Goal: Check status: Check status

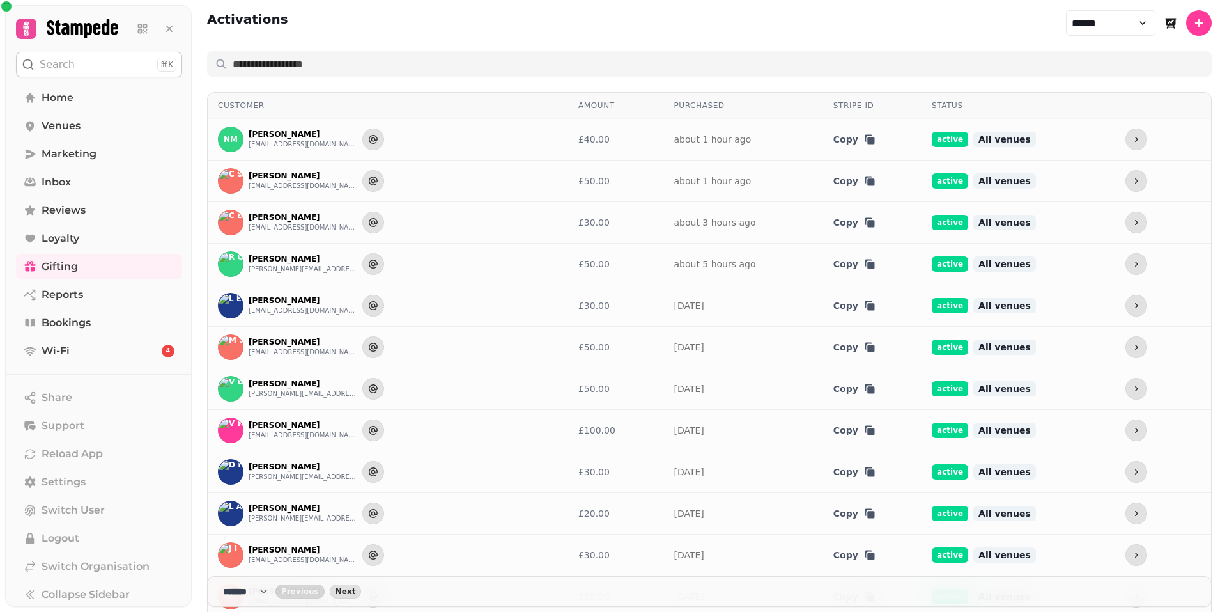
select select "******"
select select "**"
click at [1128, 21] on select "**********" at bounding box center [1111, 23] width 90 height 26
select select "********"
click at [1066, 10] on select "**********" at bounding box center [1111, 23] width 90 height 26
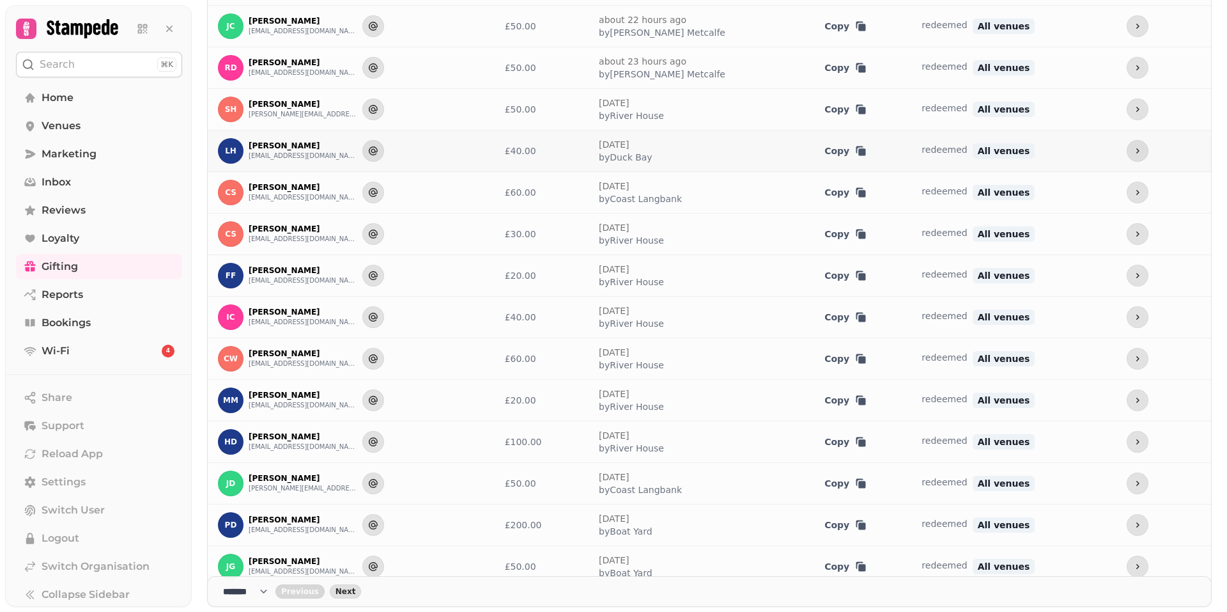
scroll to position [602, 0]
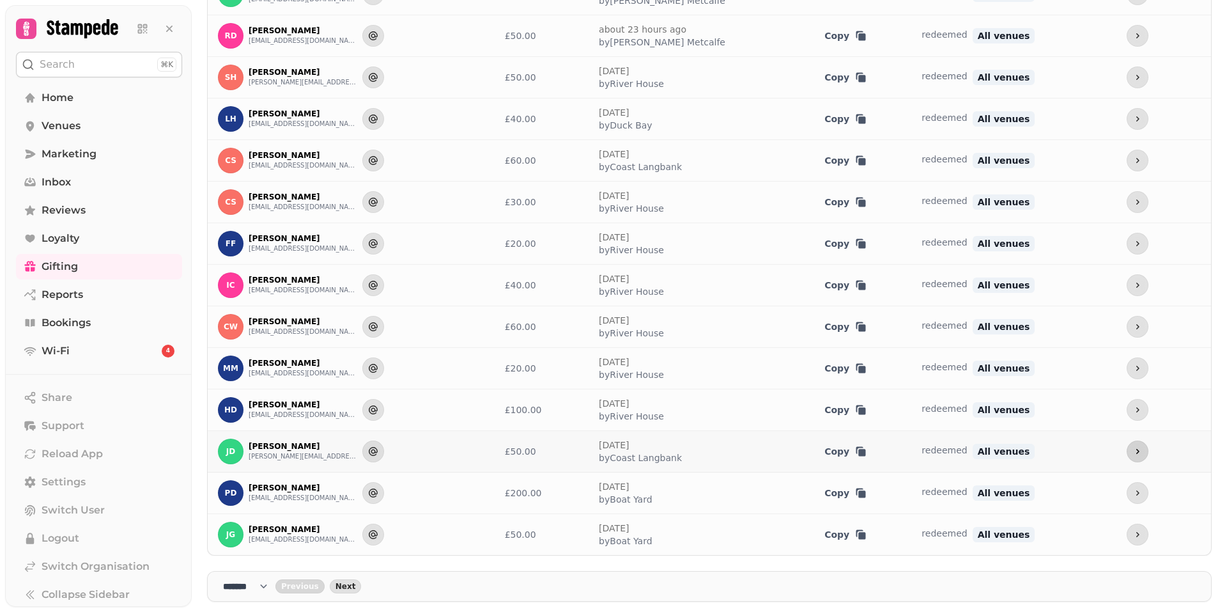
click at [1133, 448] on icon "more" at bounding box center [1138, 451] width 10 height 10
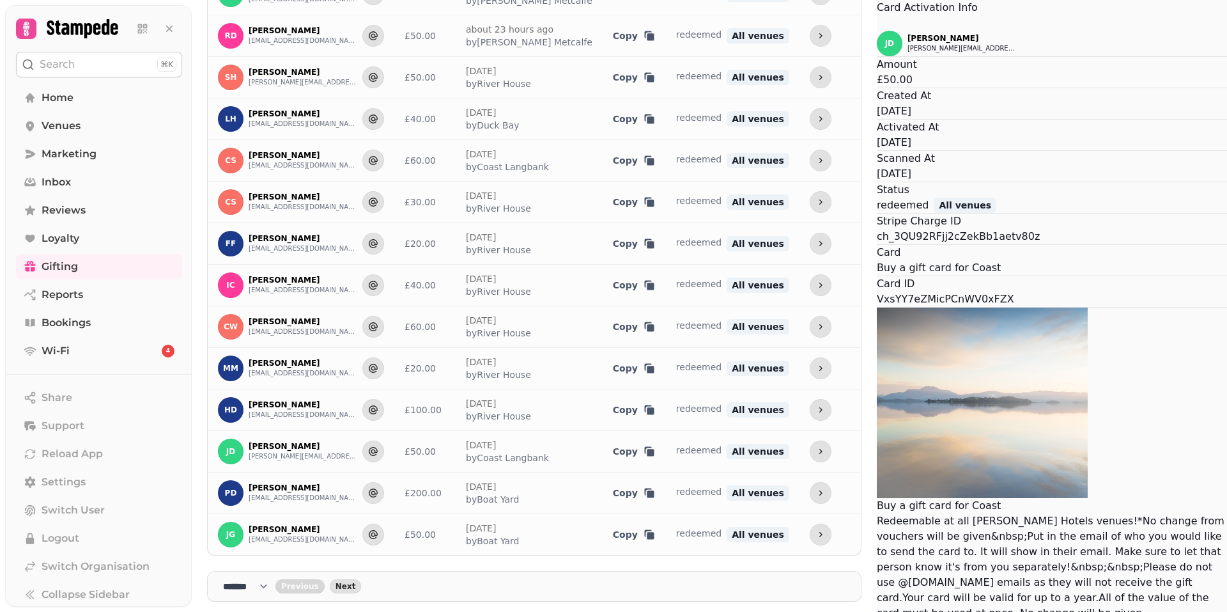
click at [877, 31] on button "Close" at bounding box center [877, 22] width 0 height 15
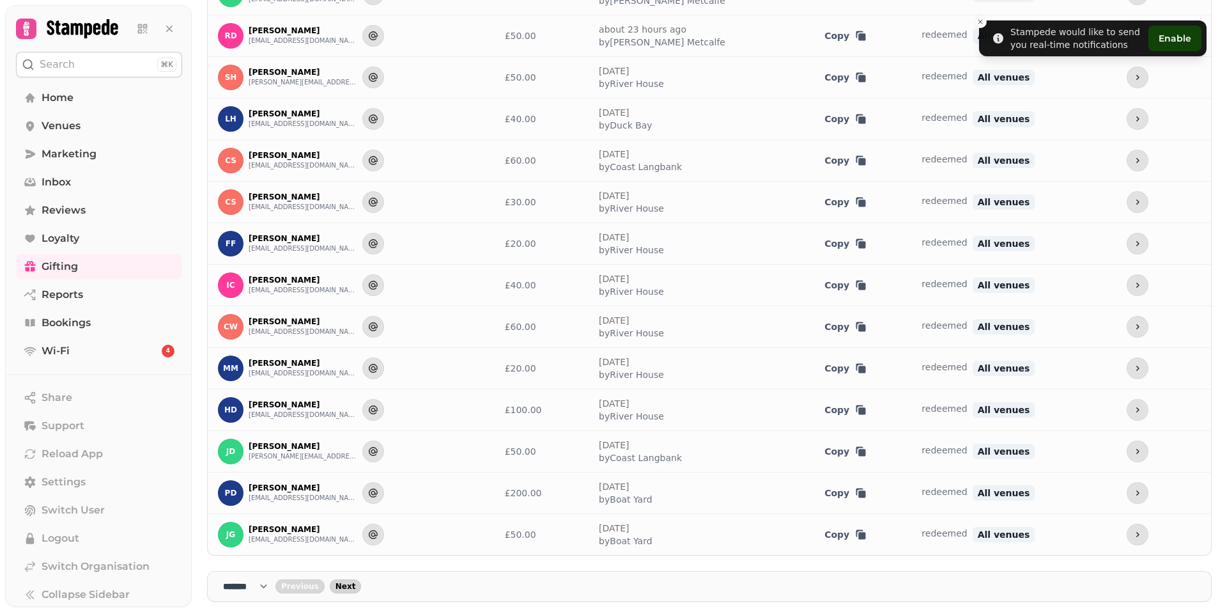
click at [348, 586] on span "Next" at bounding box center [346, 586] width 20 height 8
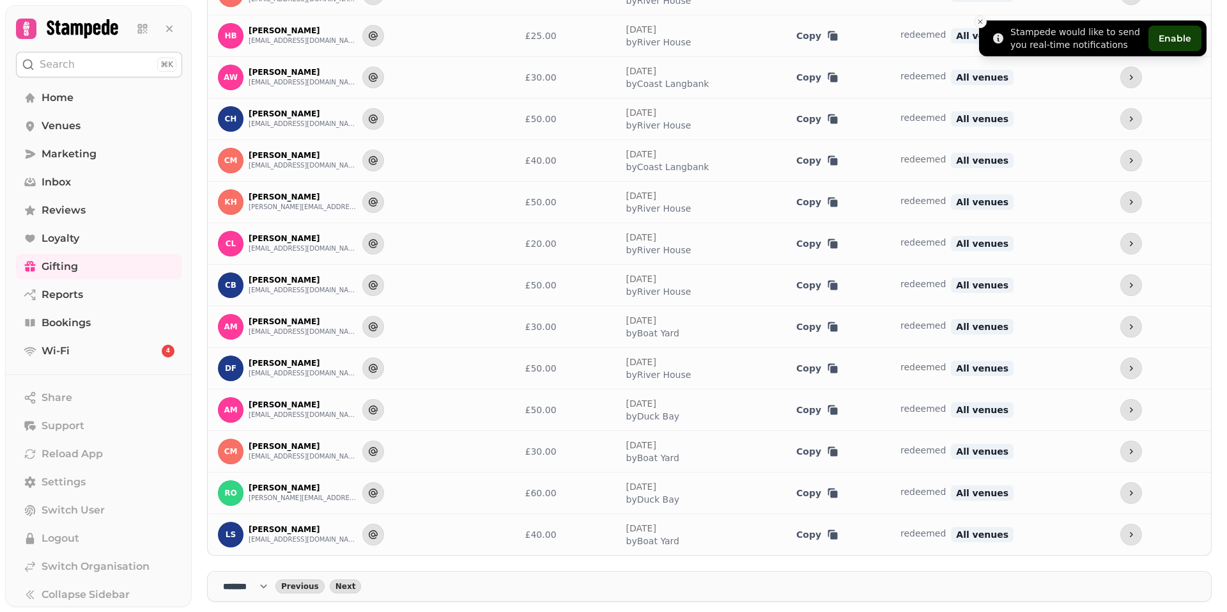
click at [982, 22] on icon "Close toast" at bounding box center [981, 22] width 8 height 8
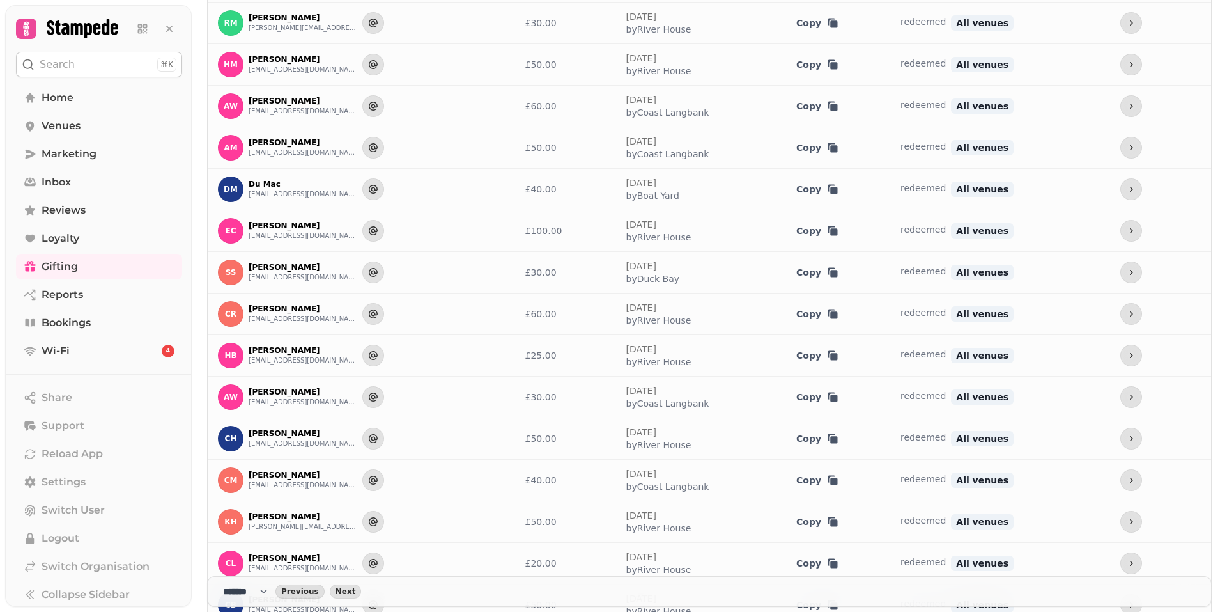
scroll to position [27, 0]
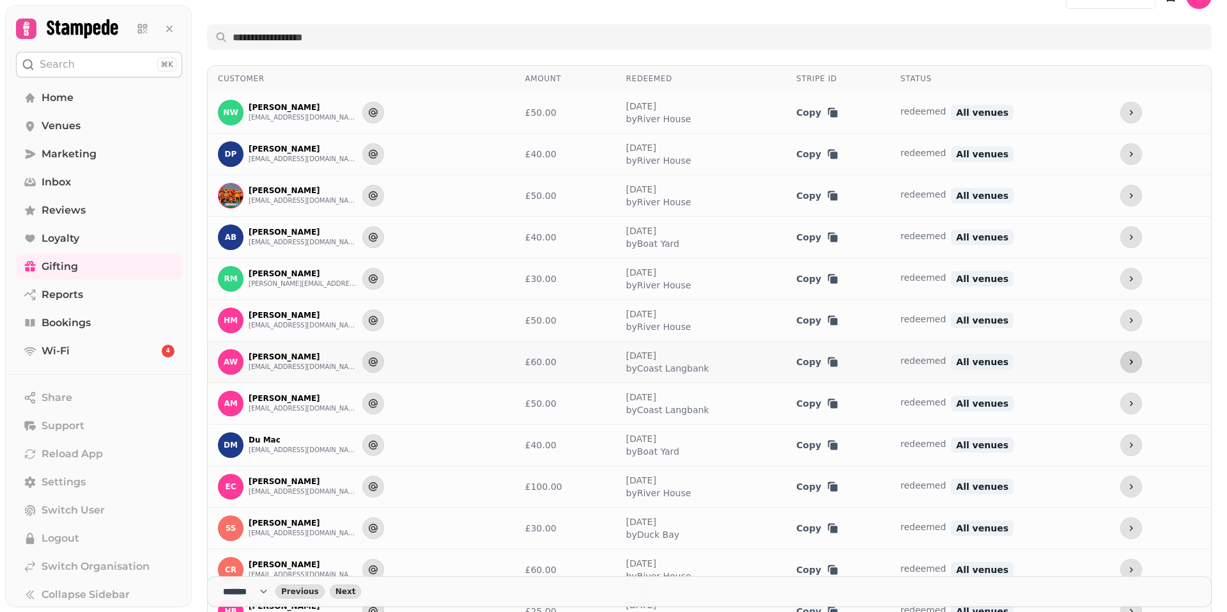
click at [1126, 364] on icon "more" at bounding box center [1131, 362] width 10 height 10
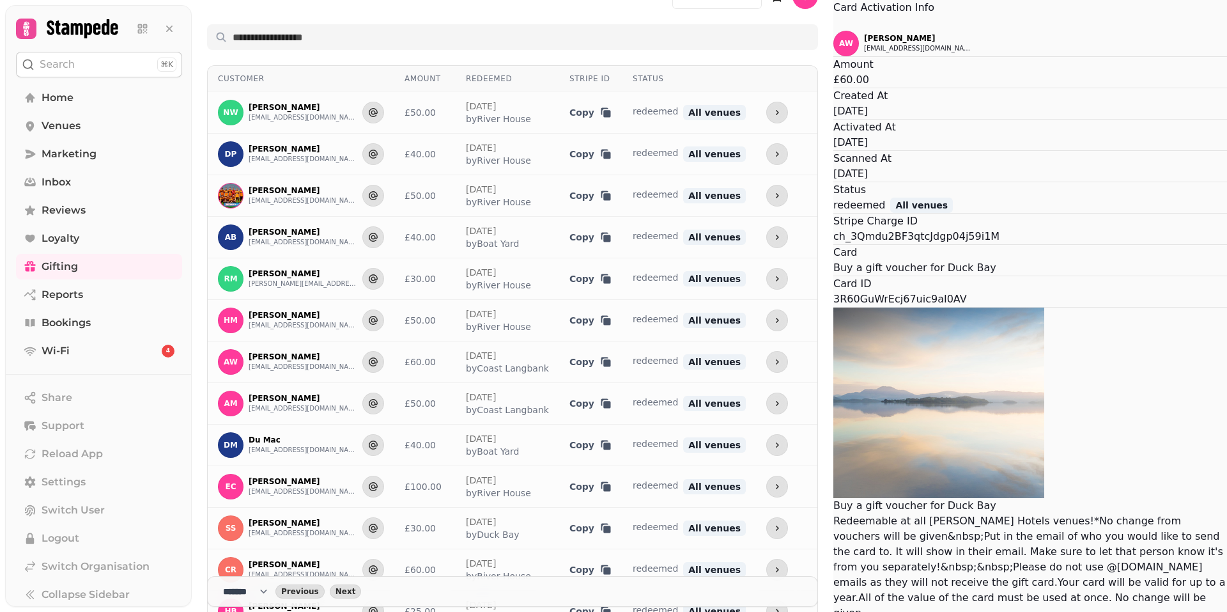
click at [834, 24] on icon "Close" at bounding box center [834, 24] width 0 height 0
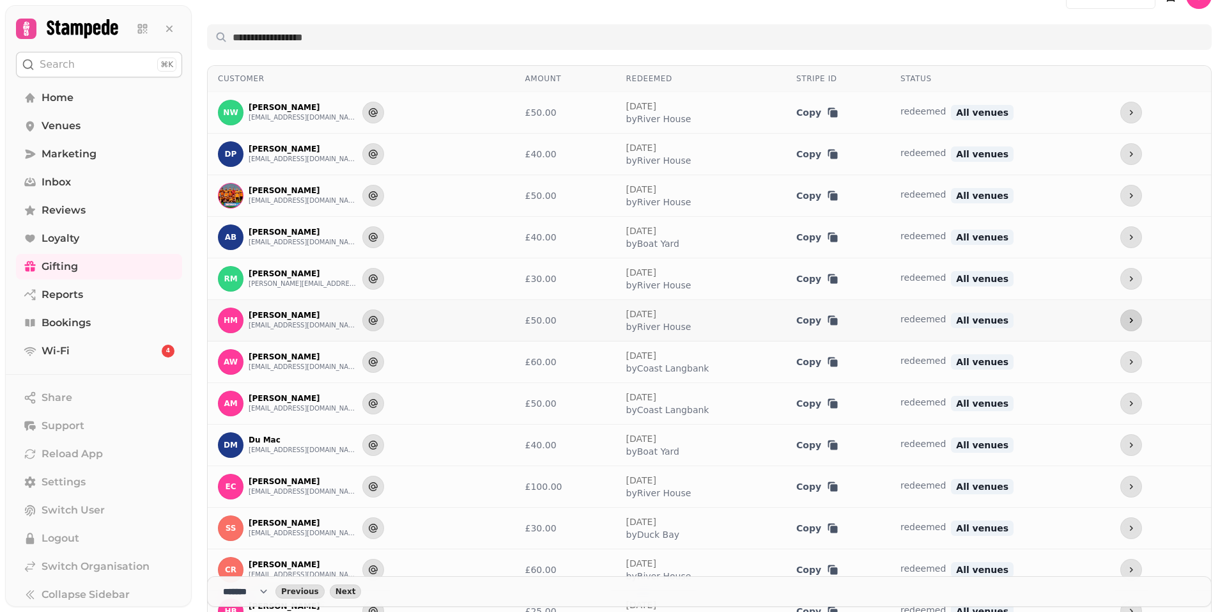
click at [1121, 319] on button "more" at bounding box center [1132, 320] width 22 height 22
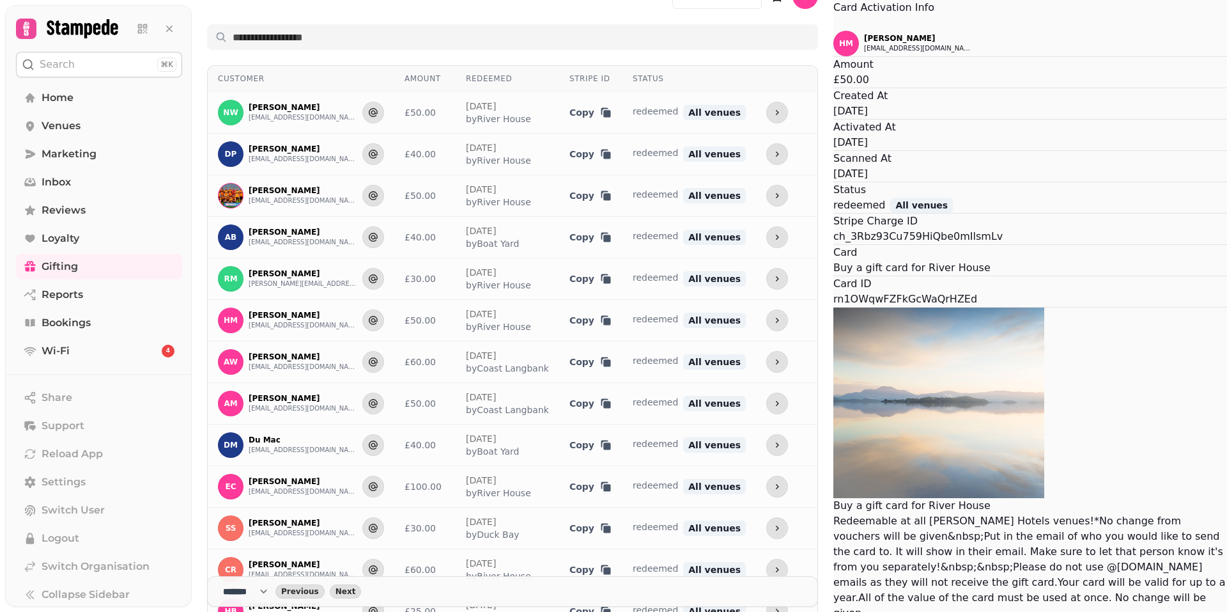
click at [834, 38] on icon "Close" at bounding box center [841, 30] width 15 height 15
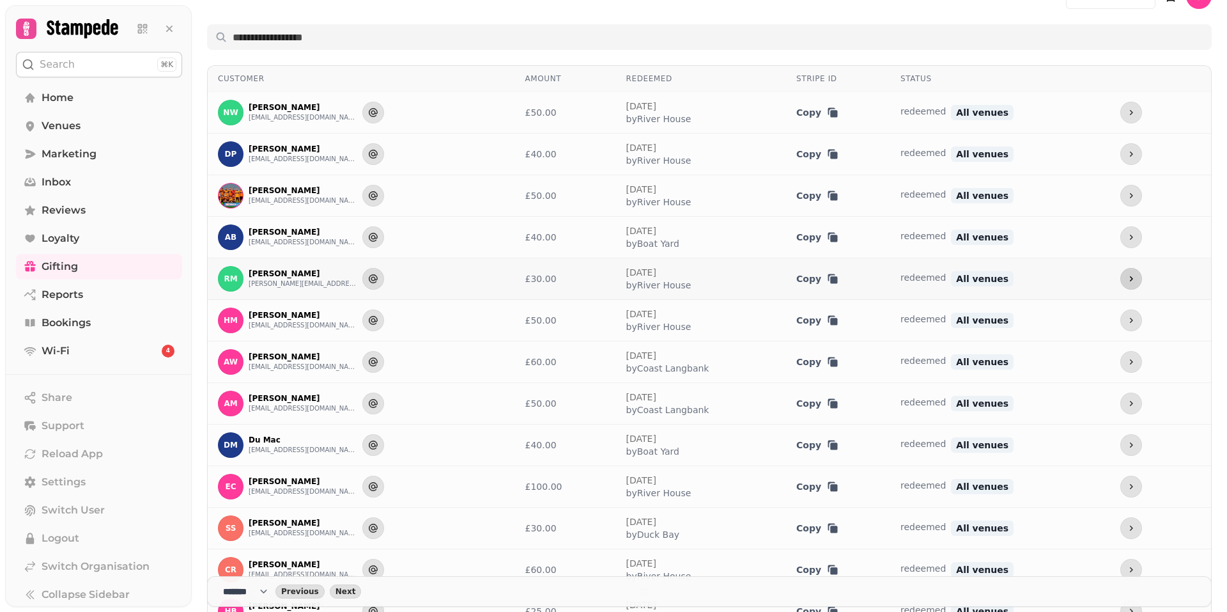
click at [1126, 276] on icon "more" at bounding box center [1131, 279] width 10 height 10
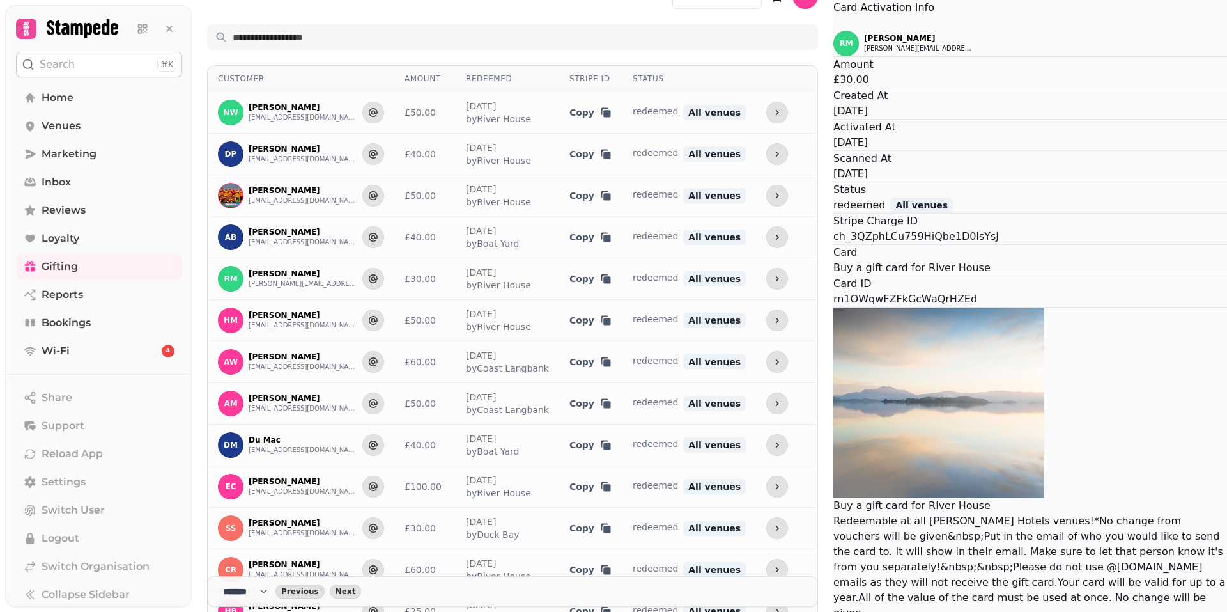
click at [834, 24] on icon "Close" at bounding box center [834, 24] width 0 height 0
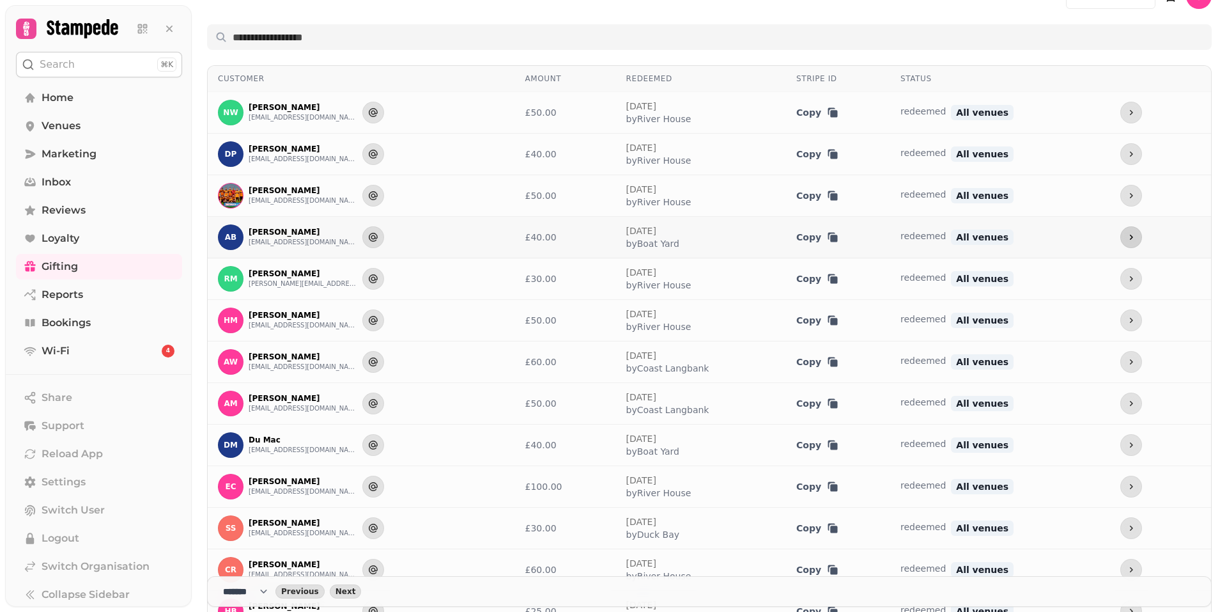
click at [1126, 235] on icon "more" at bounding box center [1131, 237] width 10 height 10
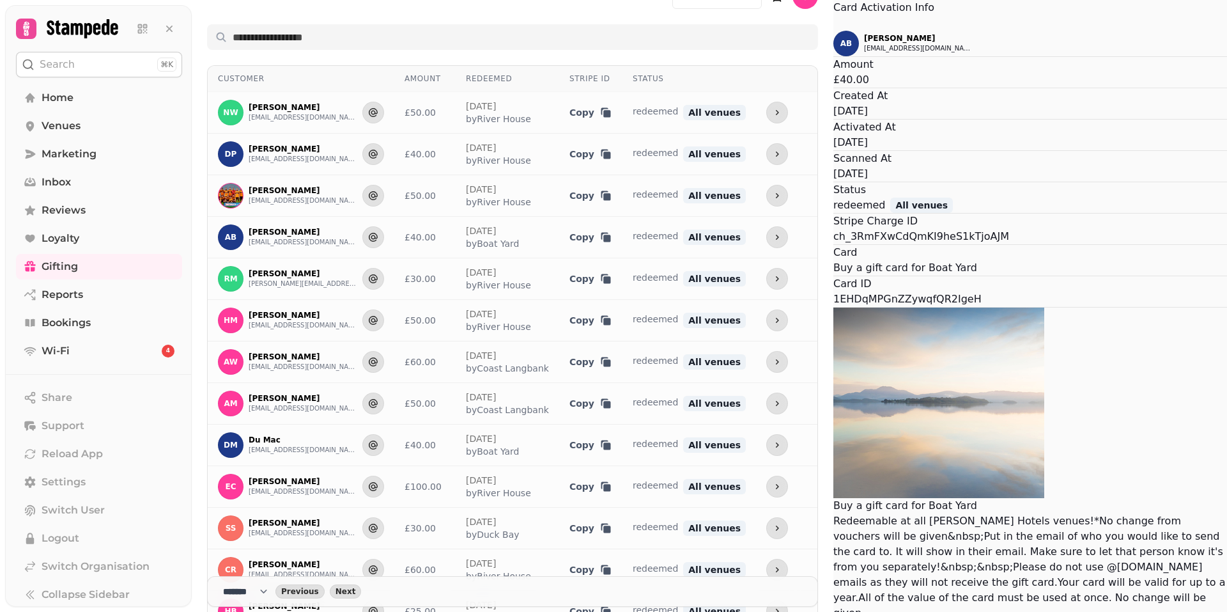
click at [834, 24] on icon "Close" at bounding box center [834, 24] width 0 height 0
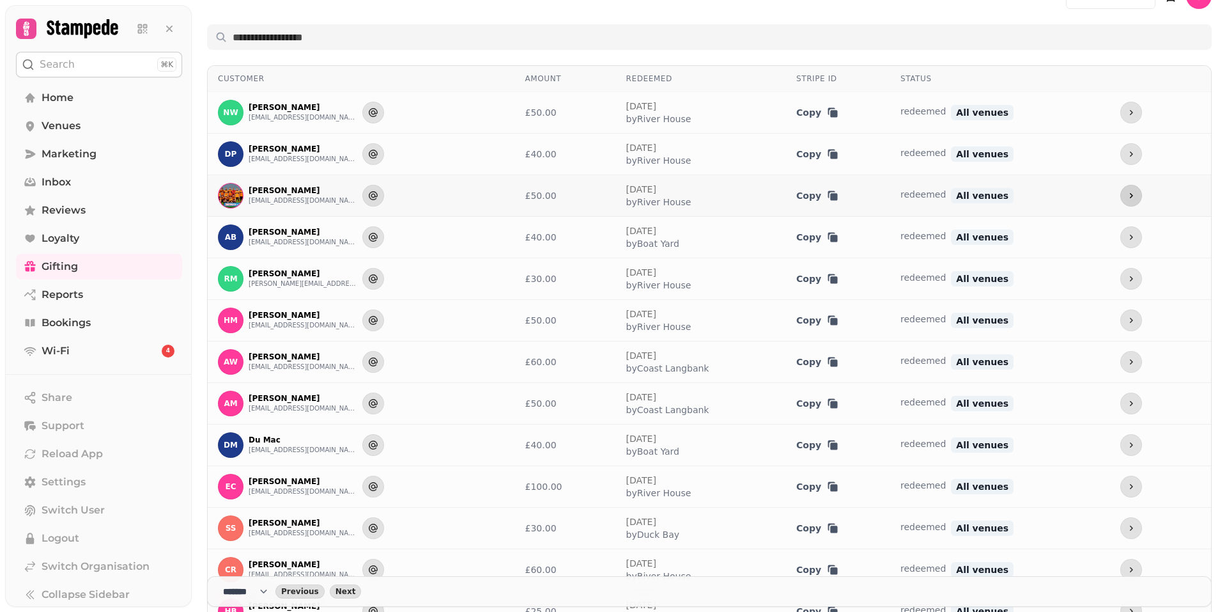
click at [1125, 196] on button "more" at bounding box center [1132, 196] width 22 height 22
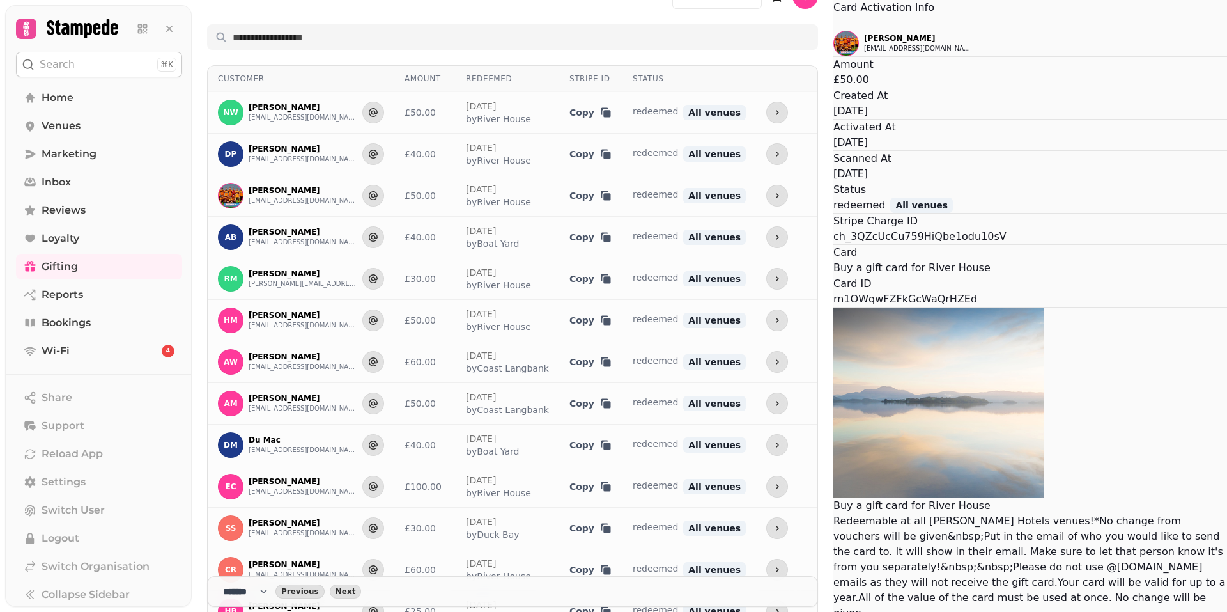
click at [834, 24] on icon "Close" at bounding box center [834, 24] width 0 height 0
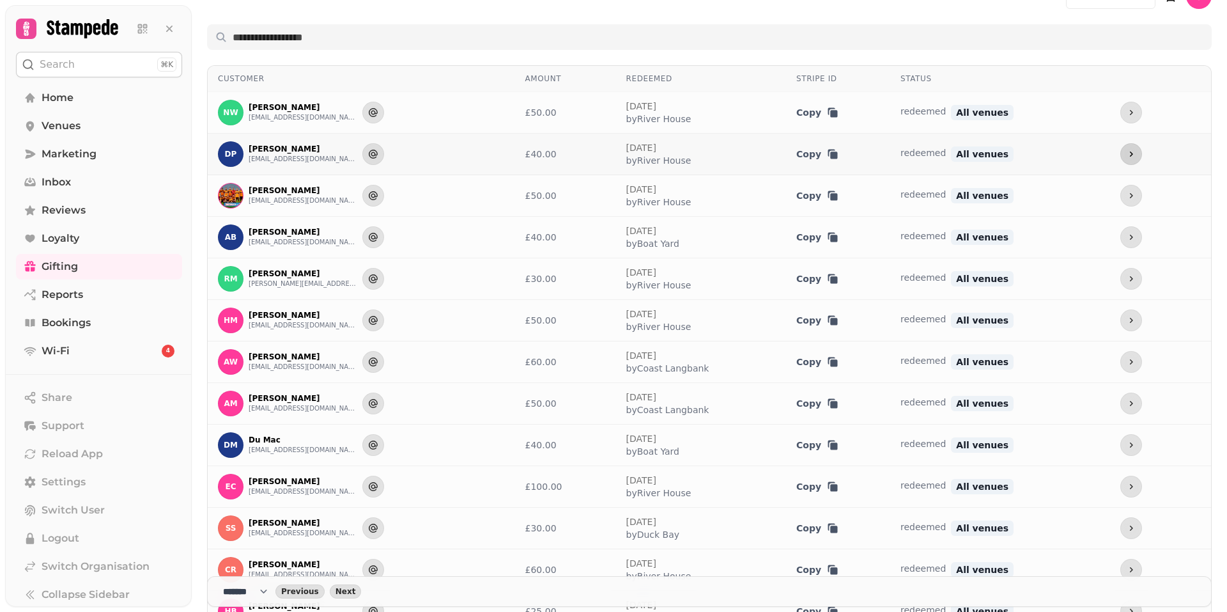
click at [1126, 157] on icon "more" at bounding box center [1131, 154] width 10 height 10
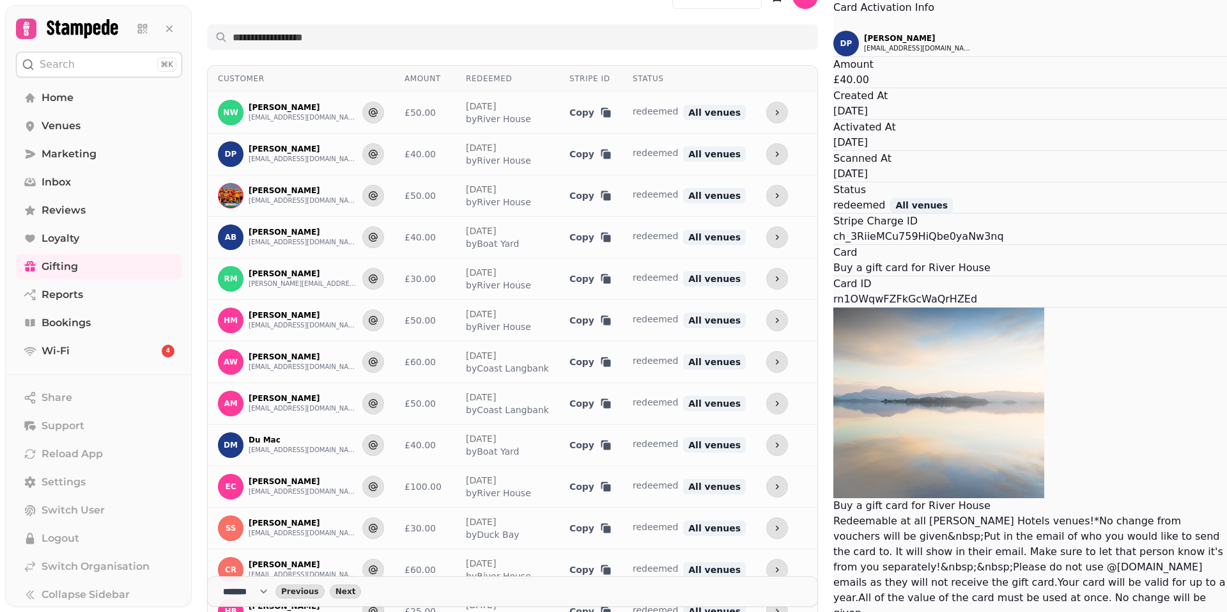
click at [834, 24] on icon "Close" at bounding box center [834, 24] width 0 height 0
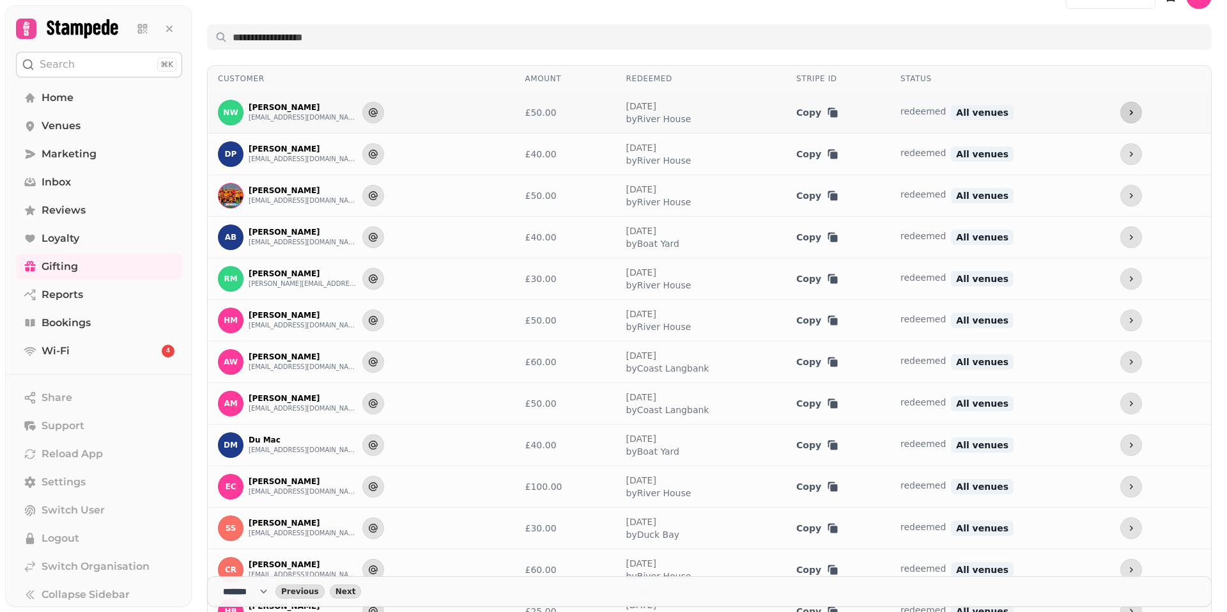
click at [1126, 109] on icon "more" at bounding box center [1131, 112] width 10 height 10
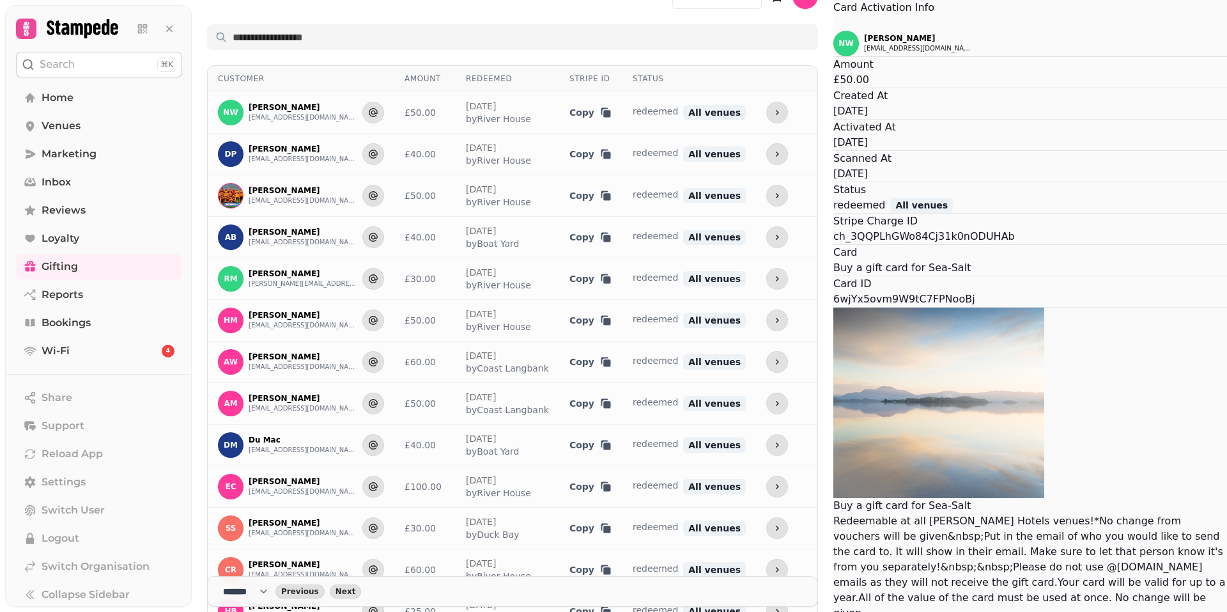
drag, startPoint x: 697, startPoint y: 168, endPoint x: 629, endPoint y: 130, distance: 78.1
click at [834, 88] on div "Amount £50.00" at bounding box center [1031, 72] width 394 height 31
drag, startPoint x: 465, startPoint y: 56, endPoint x: 414, endPoint y: 178, distance: 132.4
click at [834, 38] on icon "Close" at bounding box center [841, 30] width 15 height 15
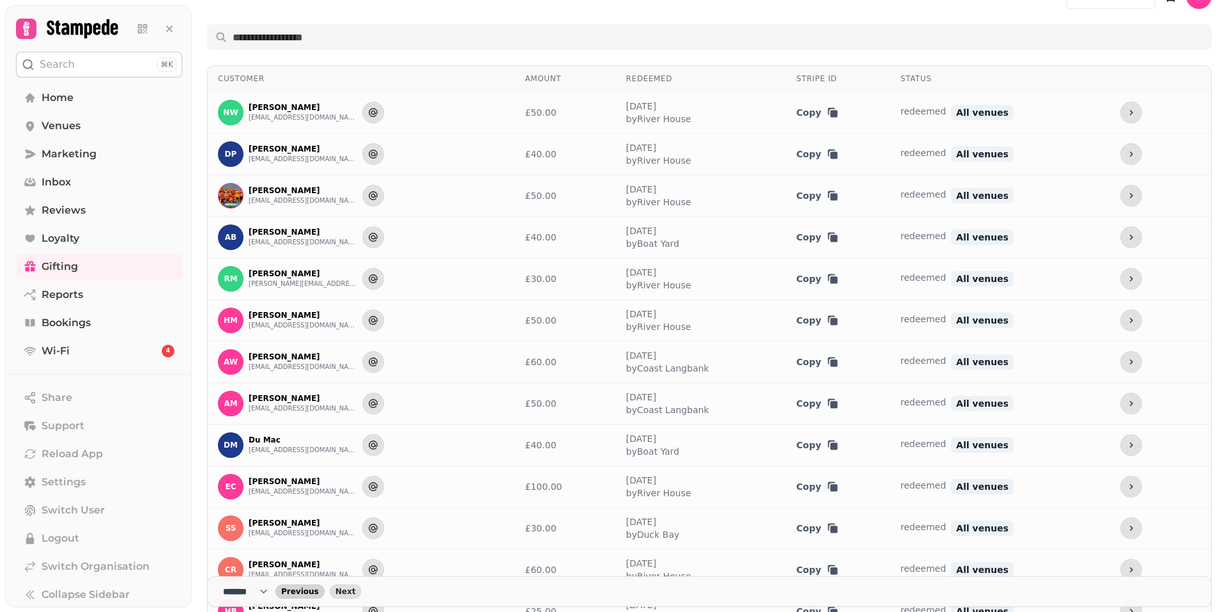
click at [307, 585] on button "Previous" at bounding box center [300, 591] width 49 height 14
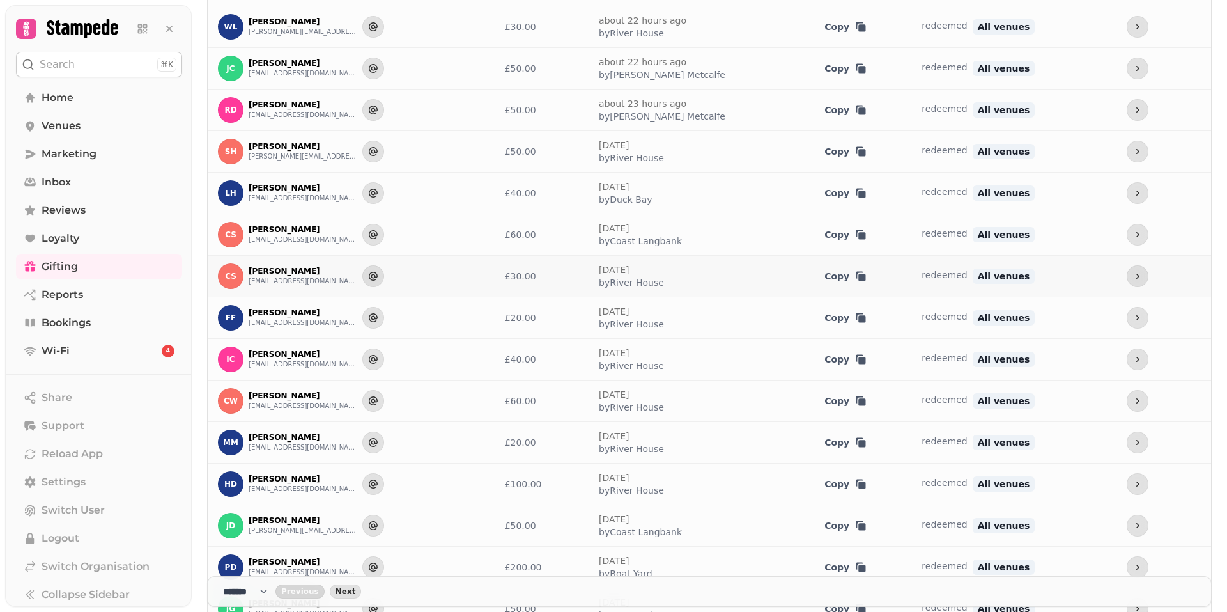
scroll to position [602, 0]
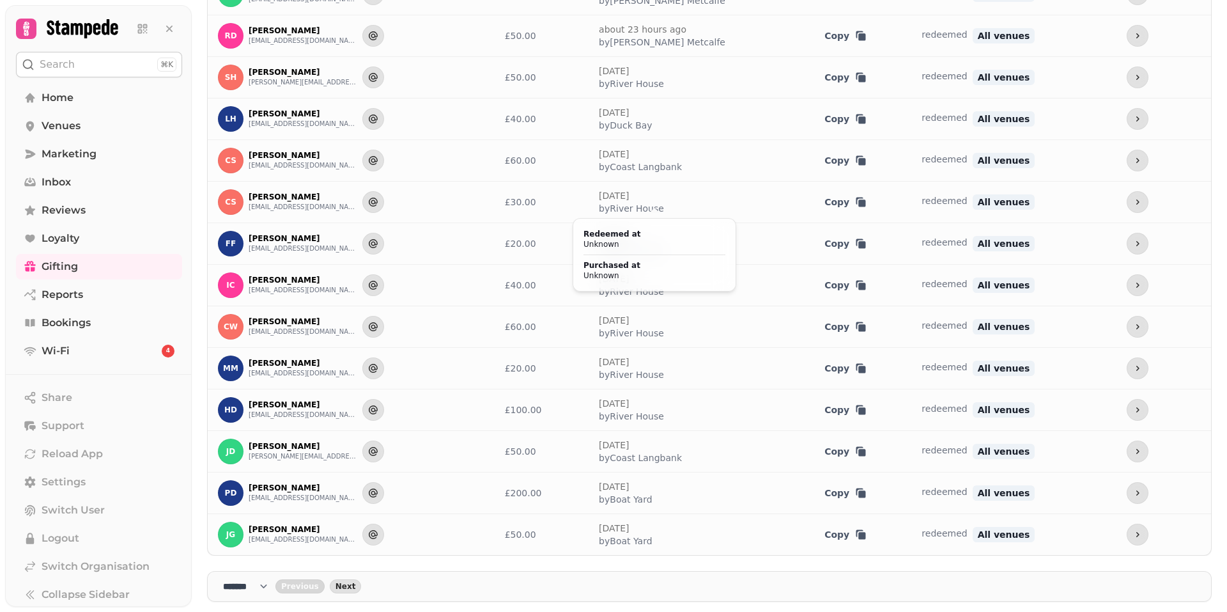
click at [673, 238] on div "Redeemed at Unknown Purchased at Unknown" at bounding box center [655, 255] width 164 height 74
click at [351, 582] on span "Next" at bounding box center [346, 586] width 20 height 8
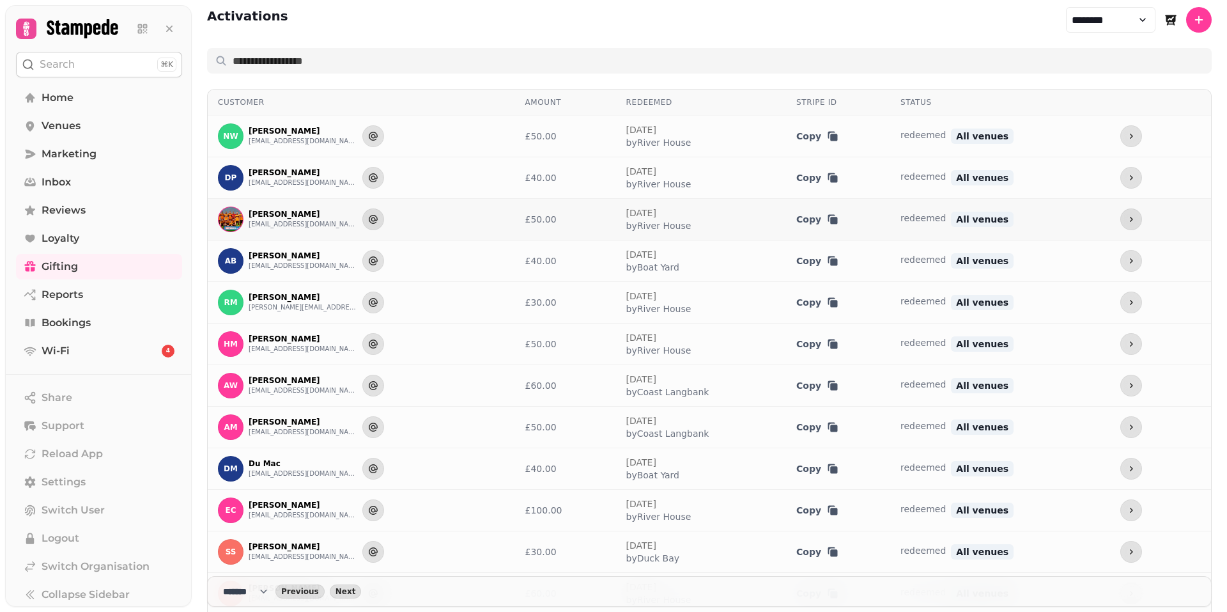
scroll to position [0, 0]
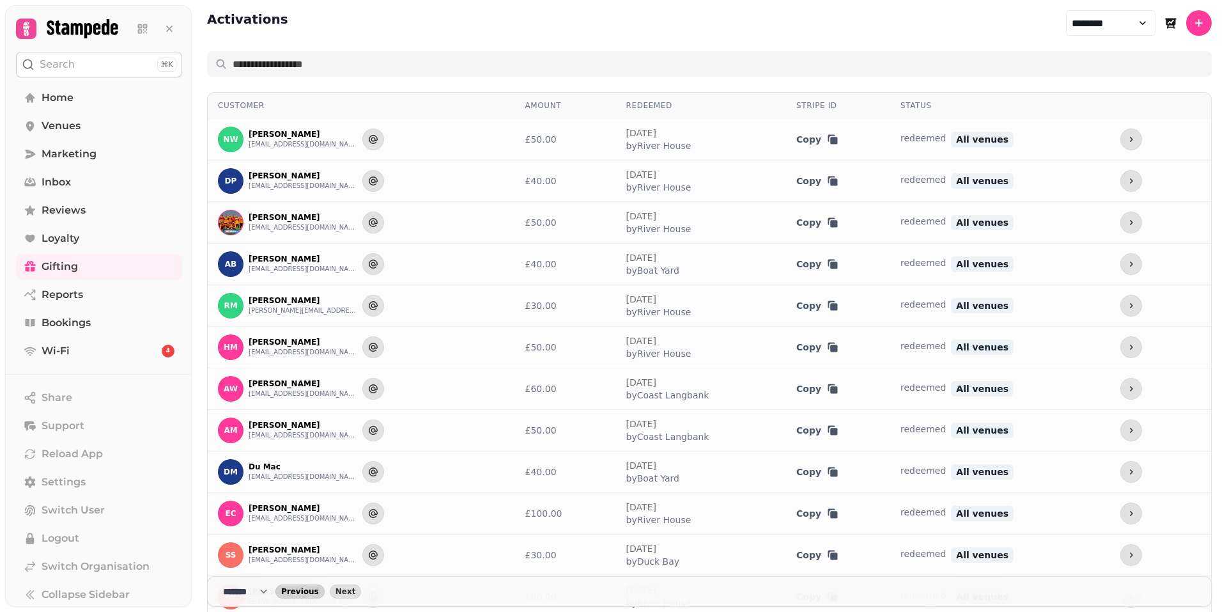
click at [312, 594] on span "Previous" at bounding box center [300, 592] width 38 height 8
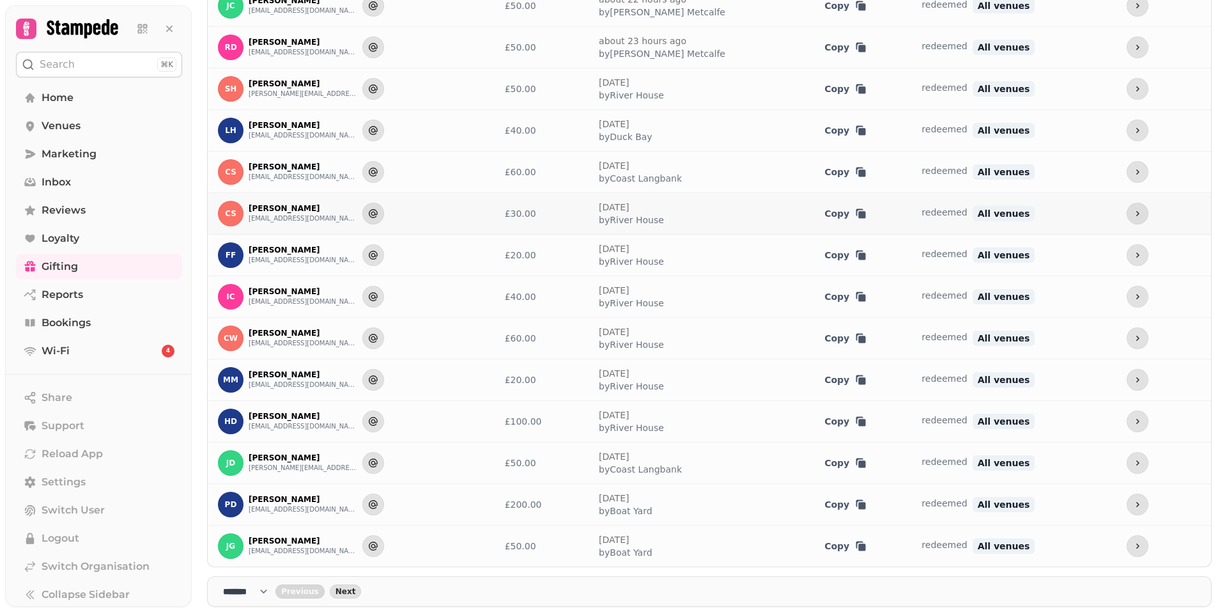
scroll to position [602, 0]
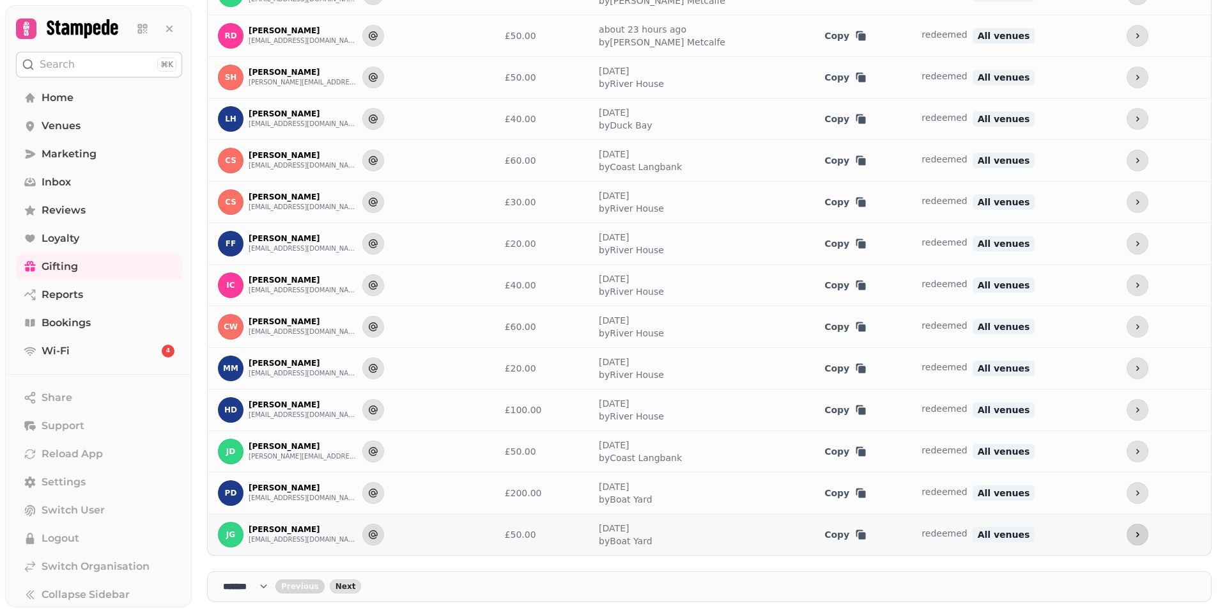
click at [1133, 534] on icon "more" at bounding box center [1138, 534] width 10 height 10
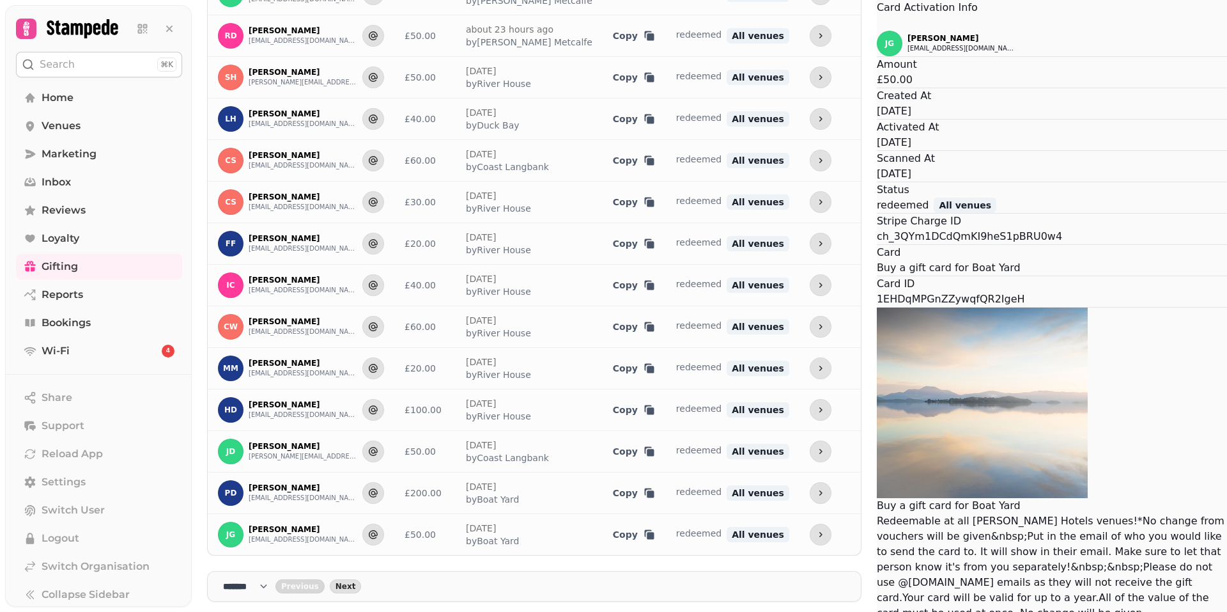
click at [877, 31] on button "Close" at bounding box center [877, 22] width 0 height 15
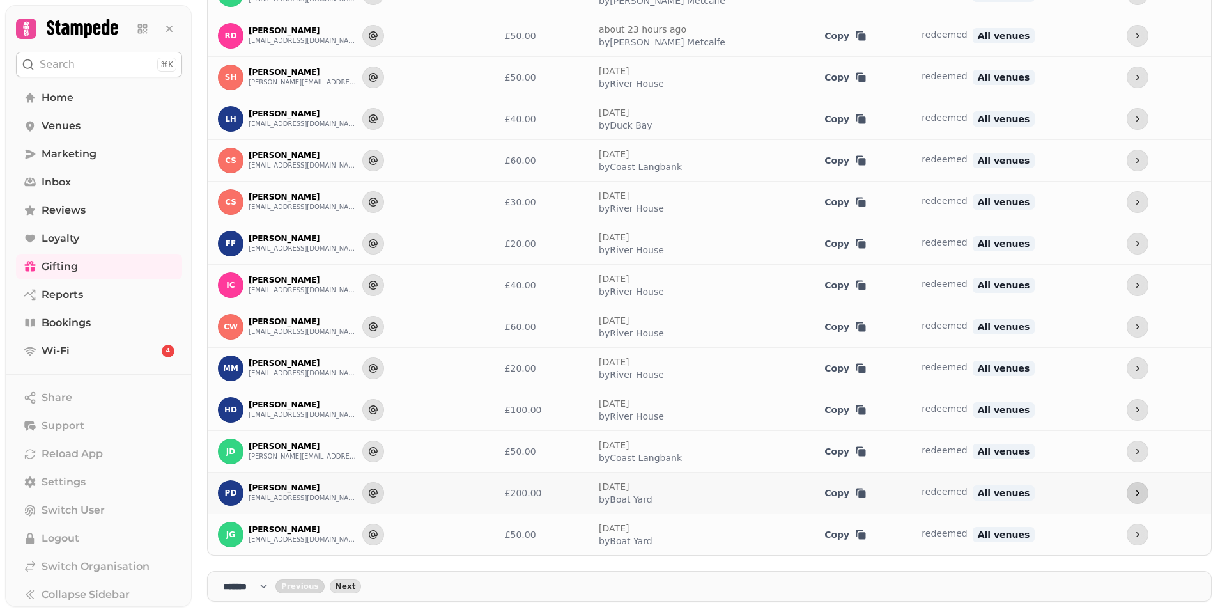
click at [1128, 492] on button "more" at bounding box center [1138, 493] width 22 height 22
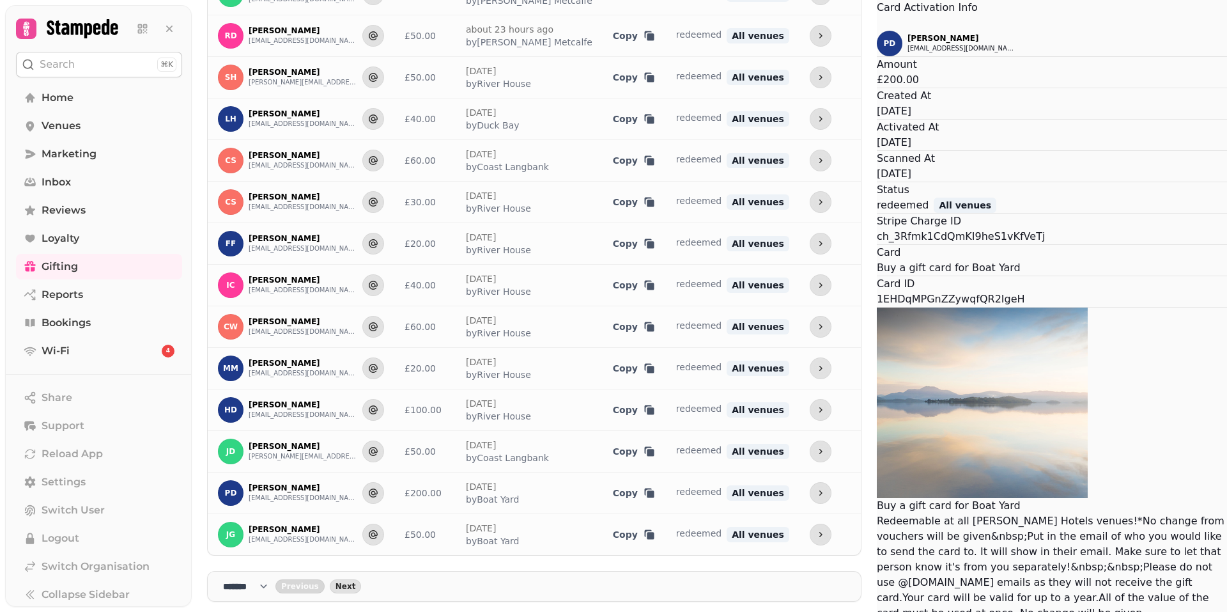
click at [877, 31] on button "Close" at bounding box center [877, 22] width 0 height 15
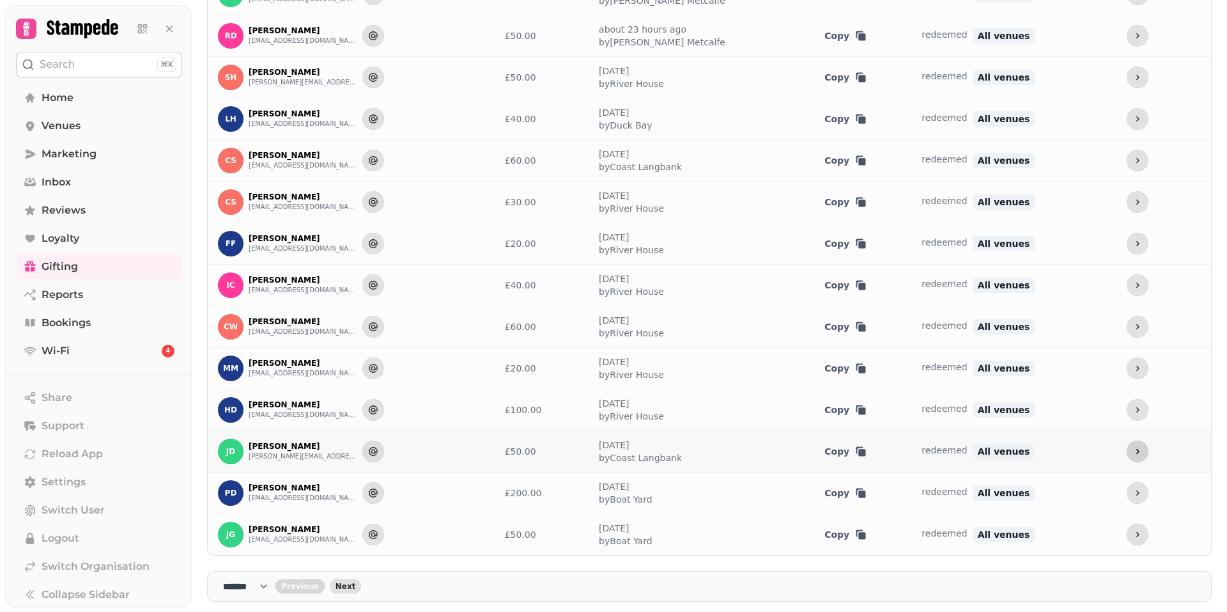
click at [1133, 453] on icon "more" at bounding box center [1138, 451] width 10 height 10
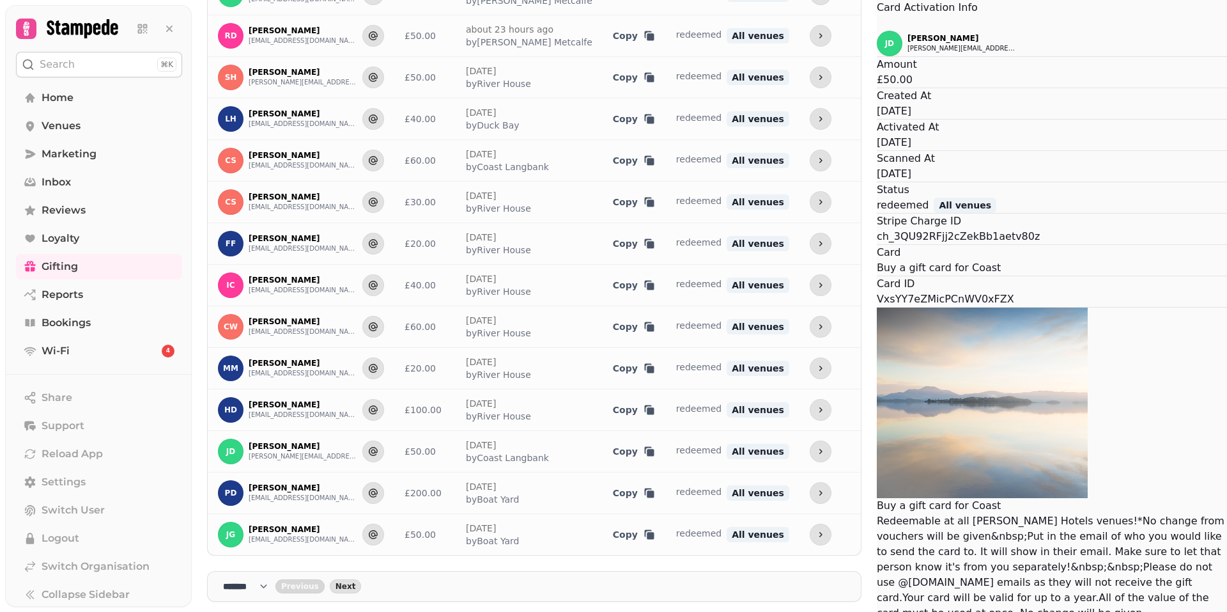
click at [877, 38] on icon "Close" at bounding box center [884, 30] width 15 height 15
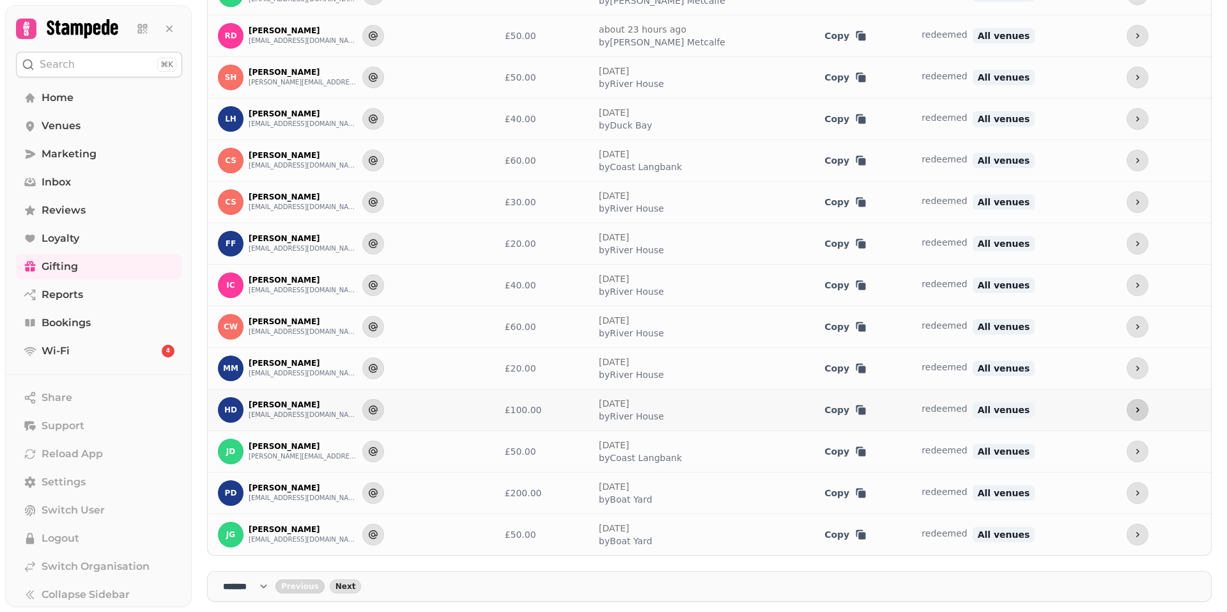
click at [1127, 409] on button "more" at bounding box center [1138, 410] width 22 height 22
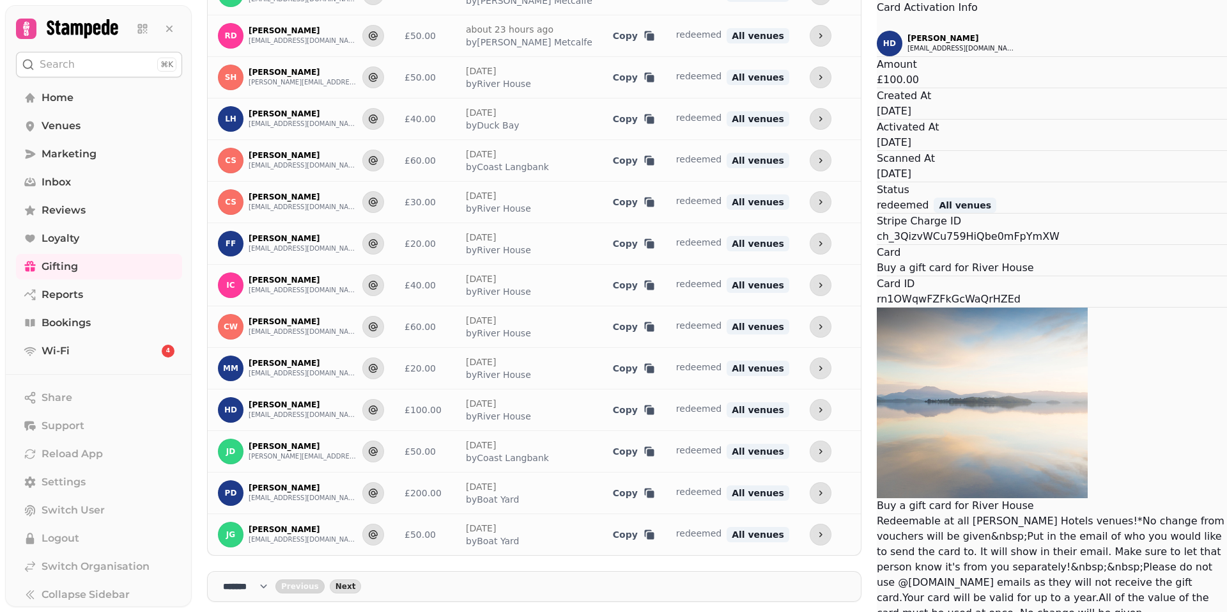
drag, startPoint x: 722, startPoint y: 210, endPoint x: 644, endPoint y: 141, distance: 104.6
click at [877, 88] on div "Amount £100.00" at bounding box center [1052, 72] width 350 height 31
drag, startPoint x: 644, startPoint y: 141, endPoint x: 635, endPoint y: 93, distance: 48.7
click at [877, 56] on div "HD [PERSON_NAME] [EMAIL_ADDRESS][DOMAIN_NAME]" at bounding box center [1052, 44] width 350 height 26
click at [877, 38] on icon "Close" at bounding box center [884, 30] width 15 height 15
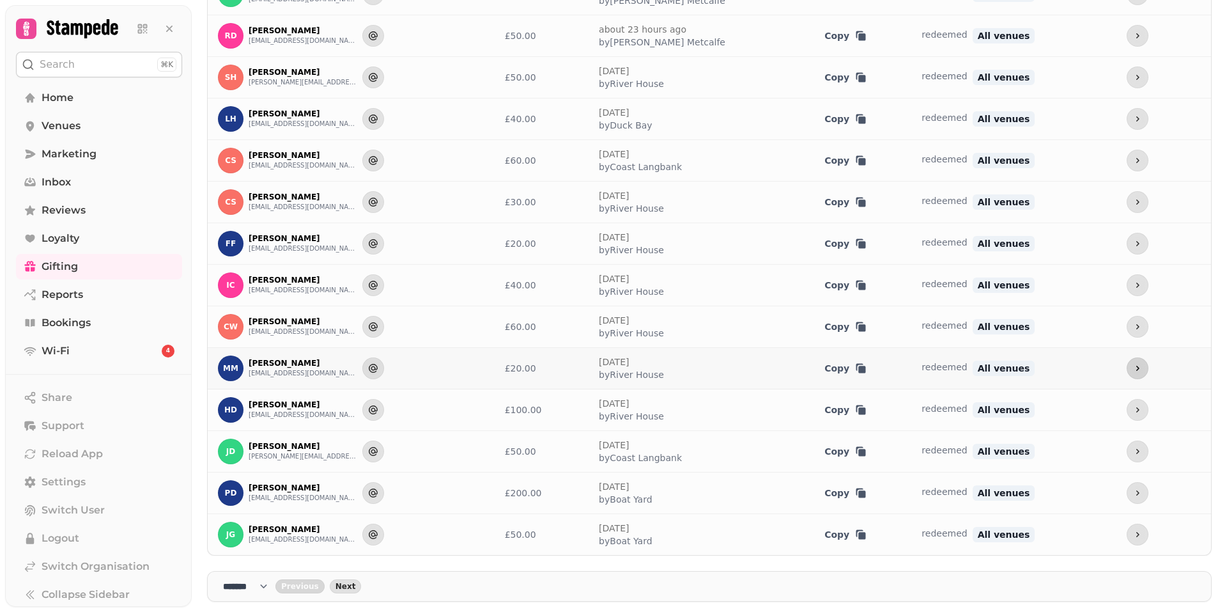
click at [1133, 371] on icon "more" at bounding box center [1138, 368] width 10 height 10
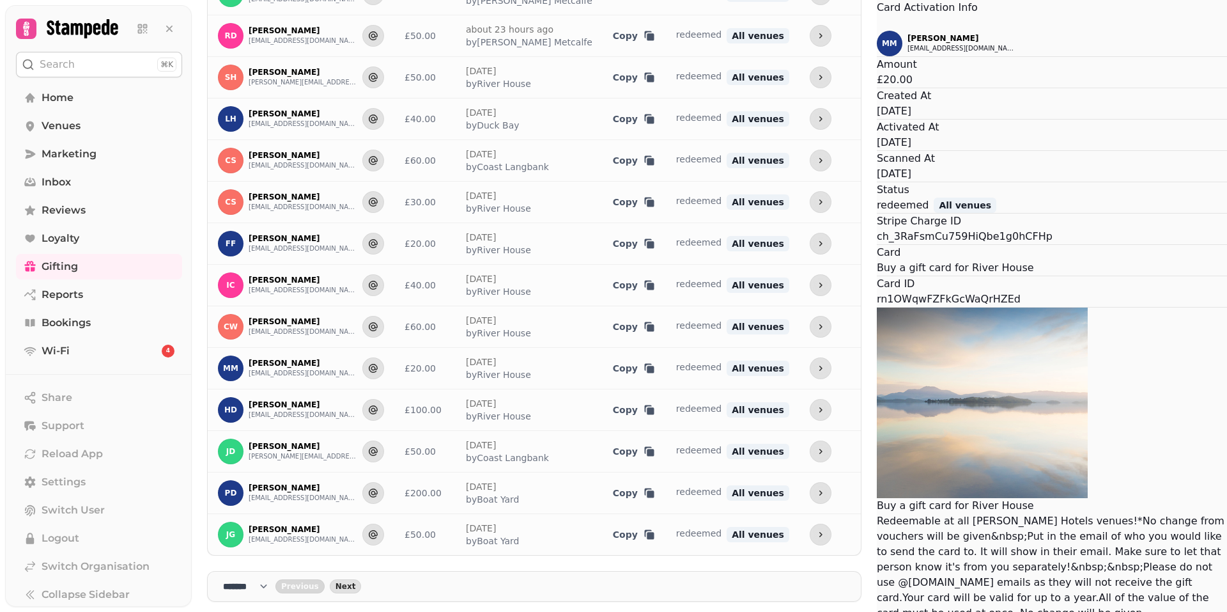
drag, startPoint x: 468, startPoint y: 56, endPoint x: 472, endPoint y: 50, distance: 7.3
click at [877, 24] on icon "Close" at bounding box center [877, 24] width 0 height 0
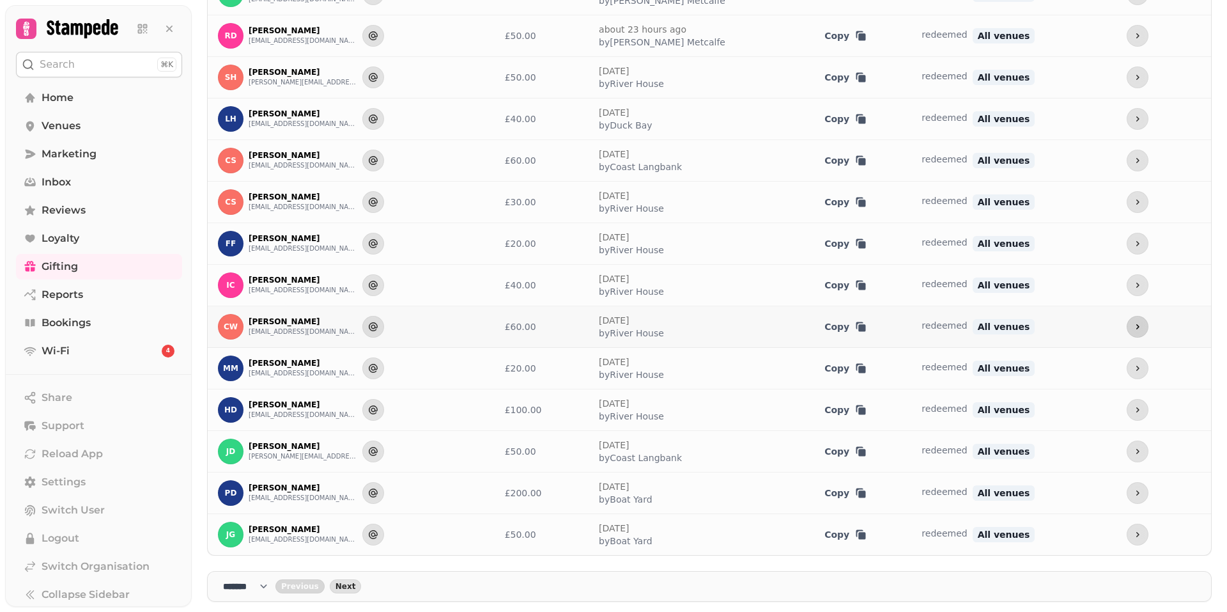
click at [1133, 322] on icon "more" at bounding box center [1138, 327] width 10 height 10
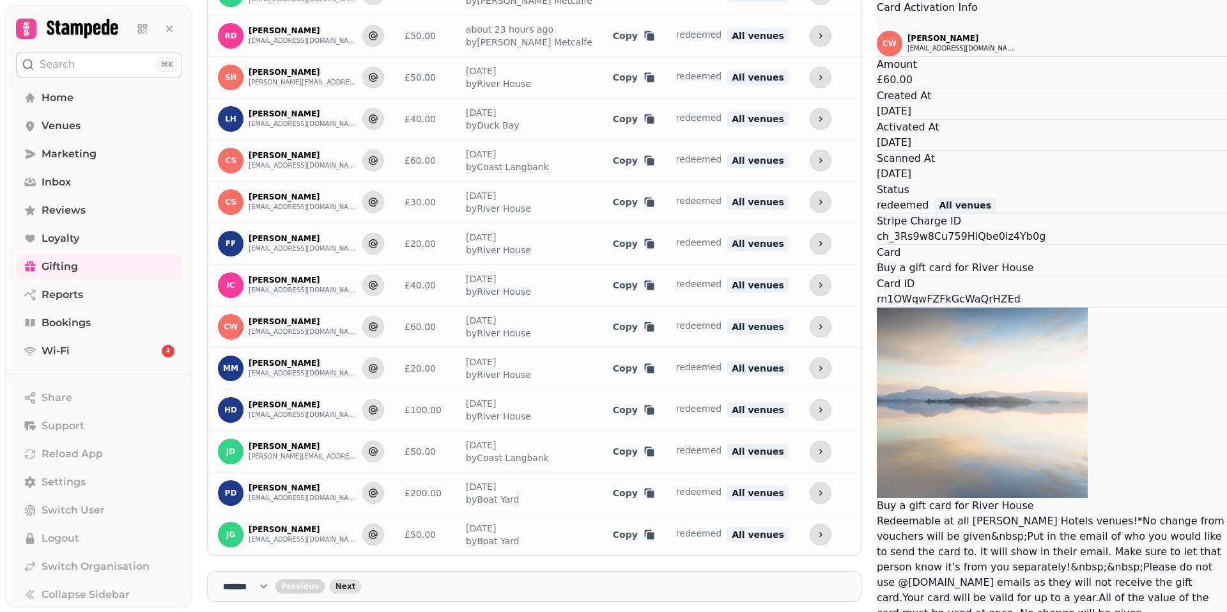
click at [877, 31] on button "Close" at bounding box center [877, 22] width 0 height 15
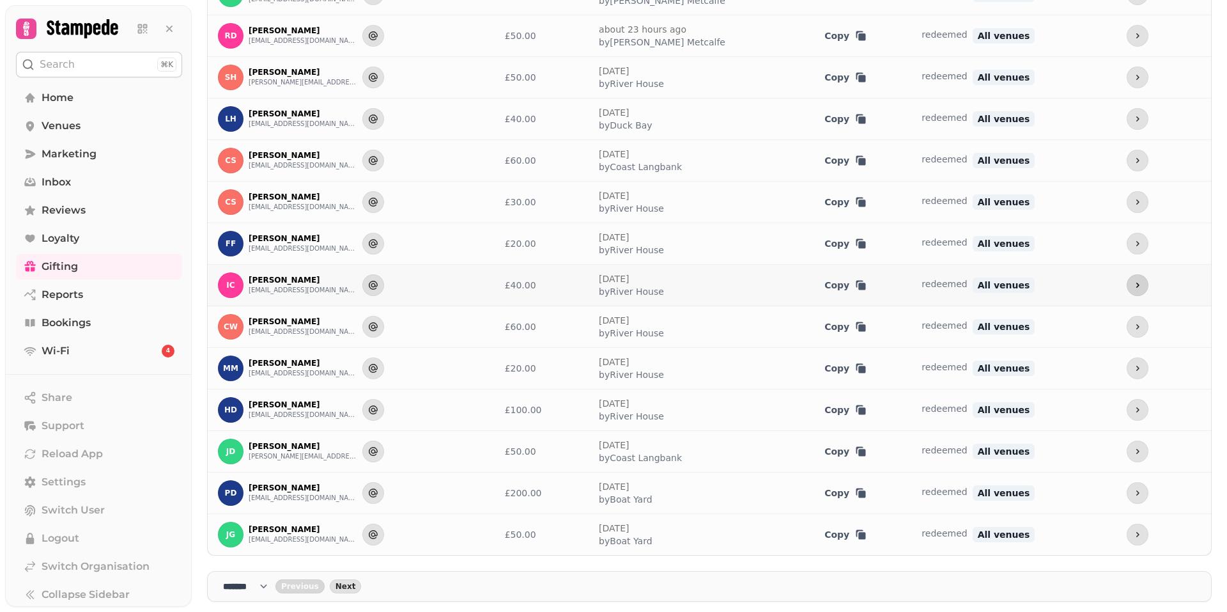
click at [1133, 286] on icon "more" at bounding box center [1138, 285] width 10 height 10
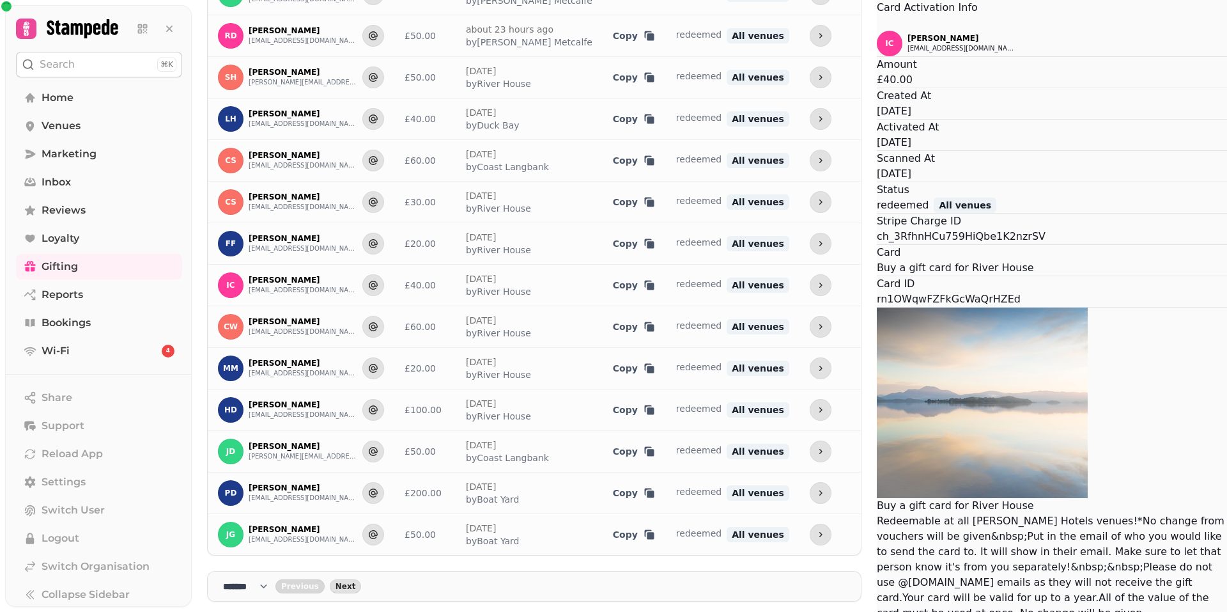
click at [877, 31] on button "Close" at bounding box center [877, 22] width 0 height 15
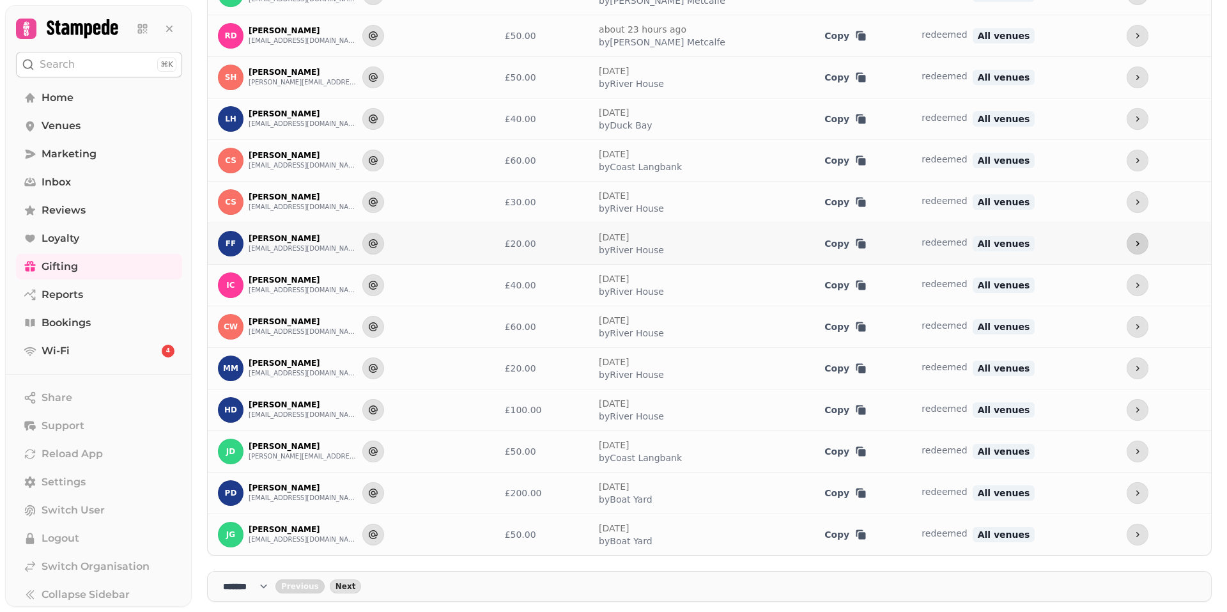
click at [1133, 243] on icon "more" at bounding box center [1138, 243] width 10 height 10
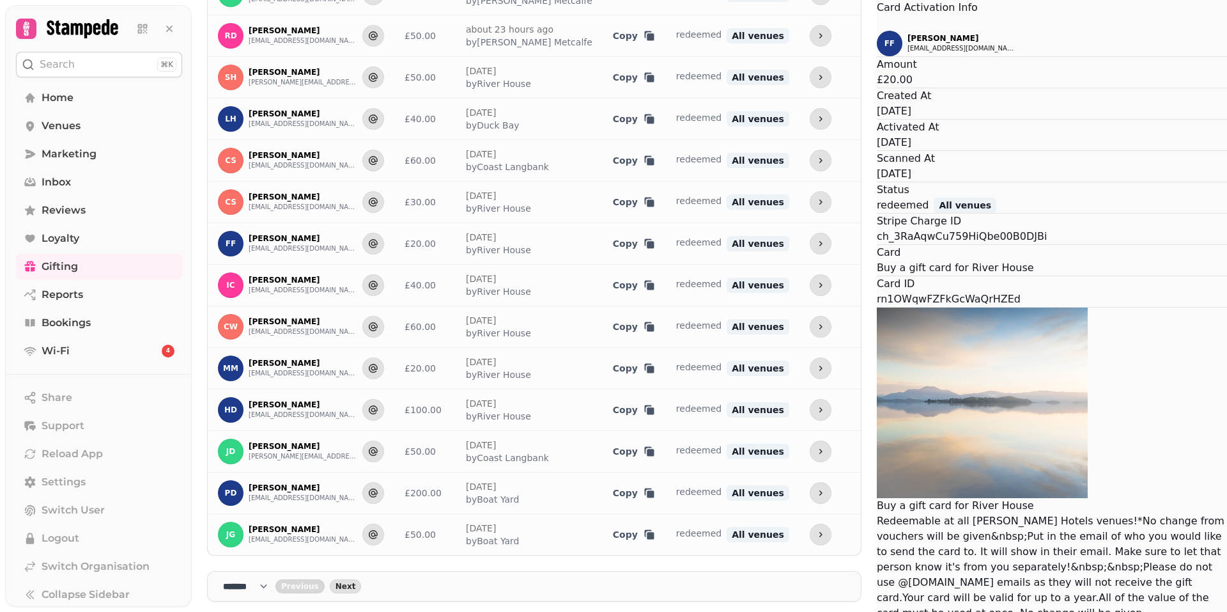
drag, startPoint x: 465, startPoint y: 56, endPoint x: 472, endPoint y: 50, distance: 10.0
click at [877, 38] on icon "Close" at bounding box center [884, 30] width 15 height 15
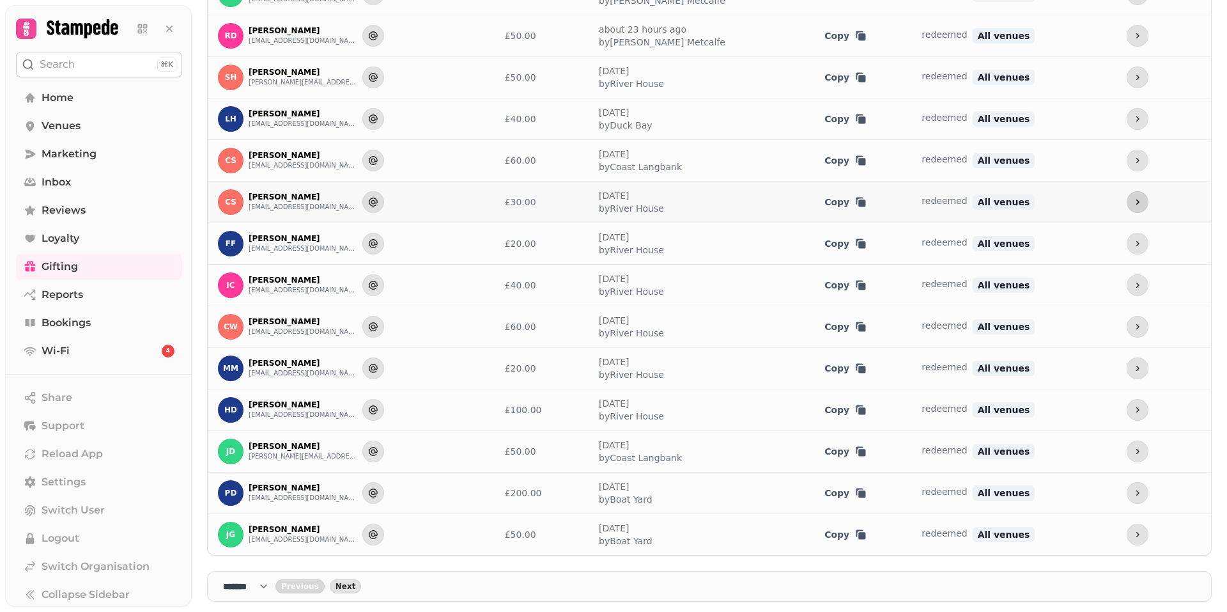
click at [1137, 201] on icon "more" at bounding box center [1138, 201] width 3 height 5
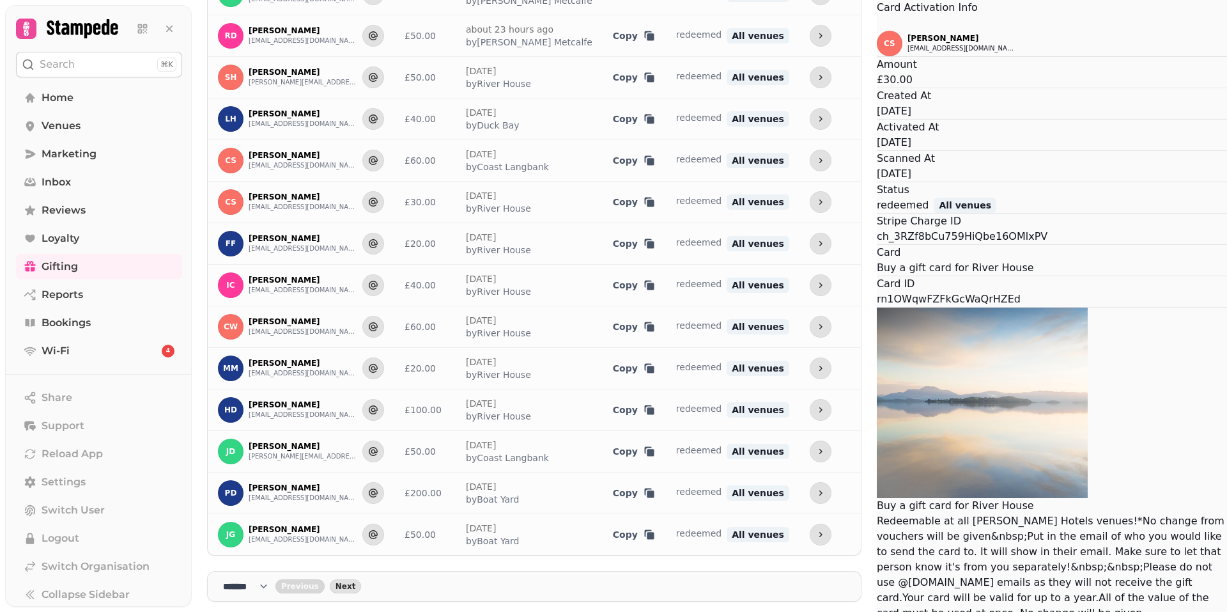
click at [877, 24] on icon "Close" at bounding box center [877, 24] width 0 height 0
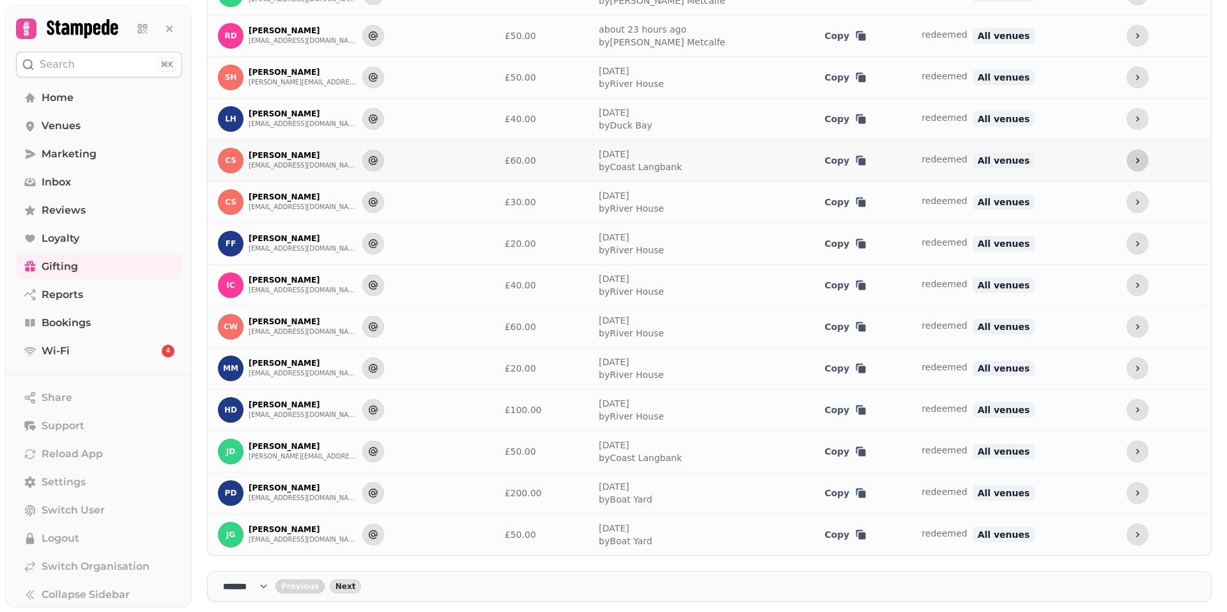
click at [1133, 160] on icon "more" at bounding box center [1138, 160] width 10 height 10
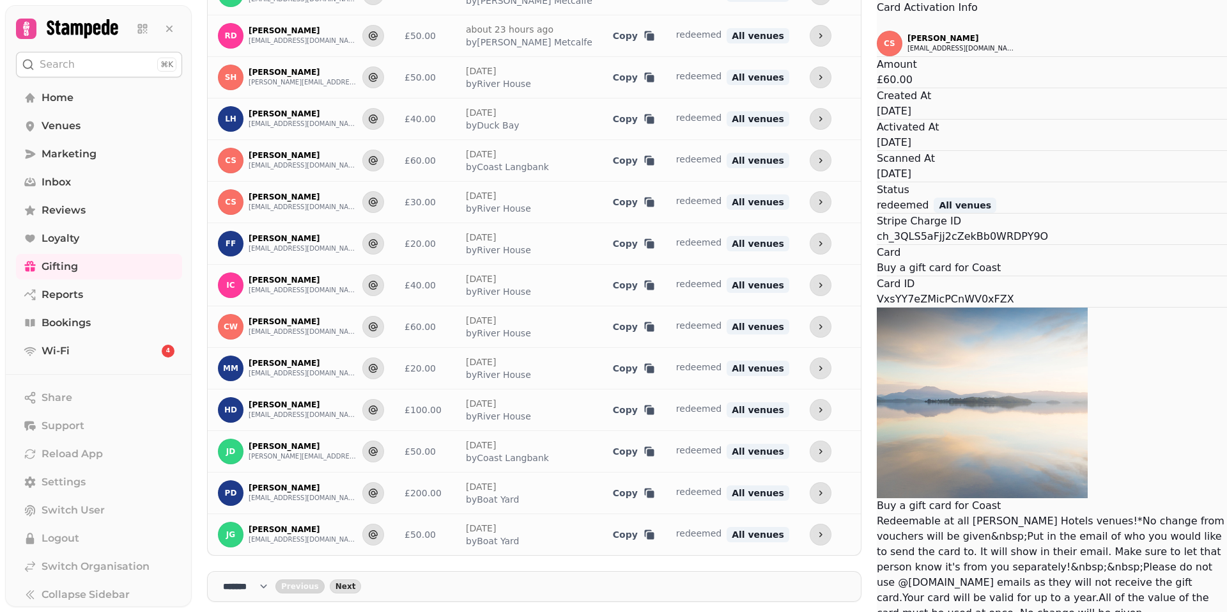
click at [877, 31] on button "Close" at bounding box center [877, 22] width 0 height 15
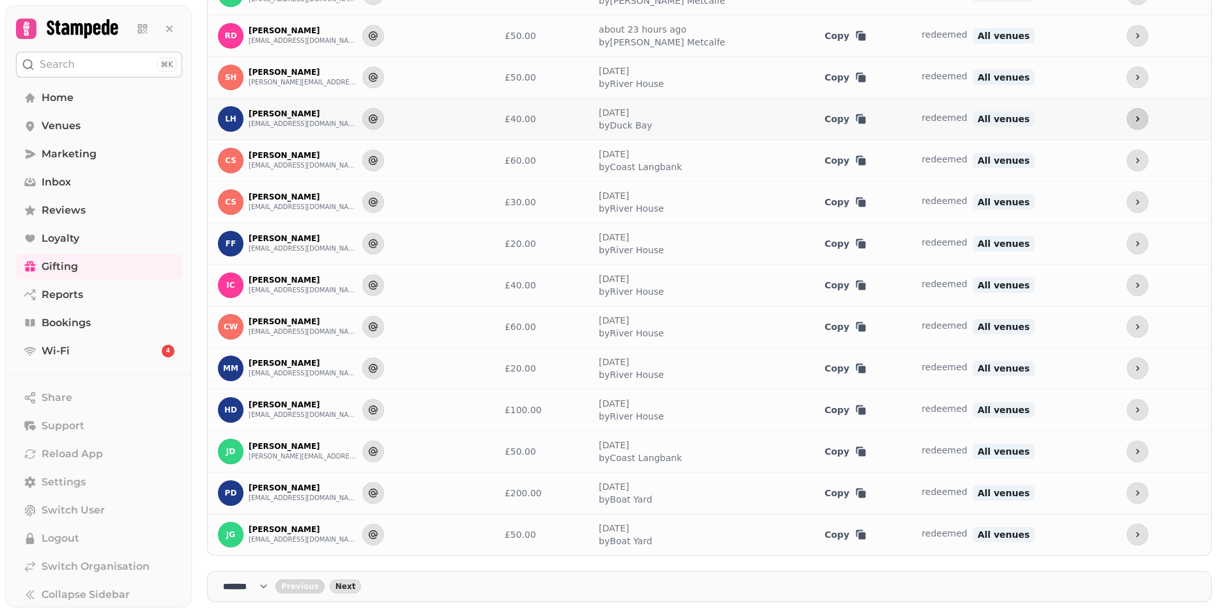
click at [1127, 118] on button "more" at bounding box center [1138, 119] width 22 height 22
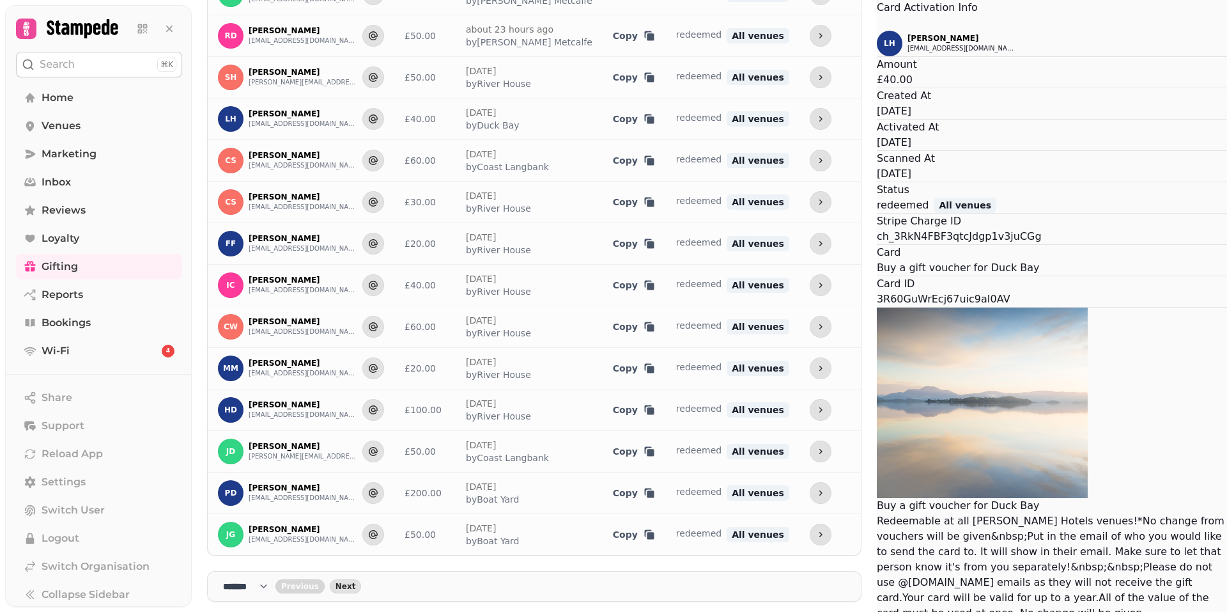
drag, startPoint x: 727, startPoint y: 138, endPoint x: 676, endPoint y: 139, distance: 51.1
click at [877, 88] on div "Amount £40.00" at bounding box center [1052, 72] width 350 height 31
drag, startPoint x: 677, startPoint y: 146, endPoint x: 641, endPoint y: 153, distance: 36.6
click at [877, 153] on div "LH [PERSON_NAME] [EMAIL_ADDRESS][DOMAIN_NAME] Amount £40.00 Created At [DATE] A…" at bounding box center [1052, 326] width 350 height 590
click at [877, 38] on icon "Close" at bounding box center [884, 30] width 15 height 15
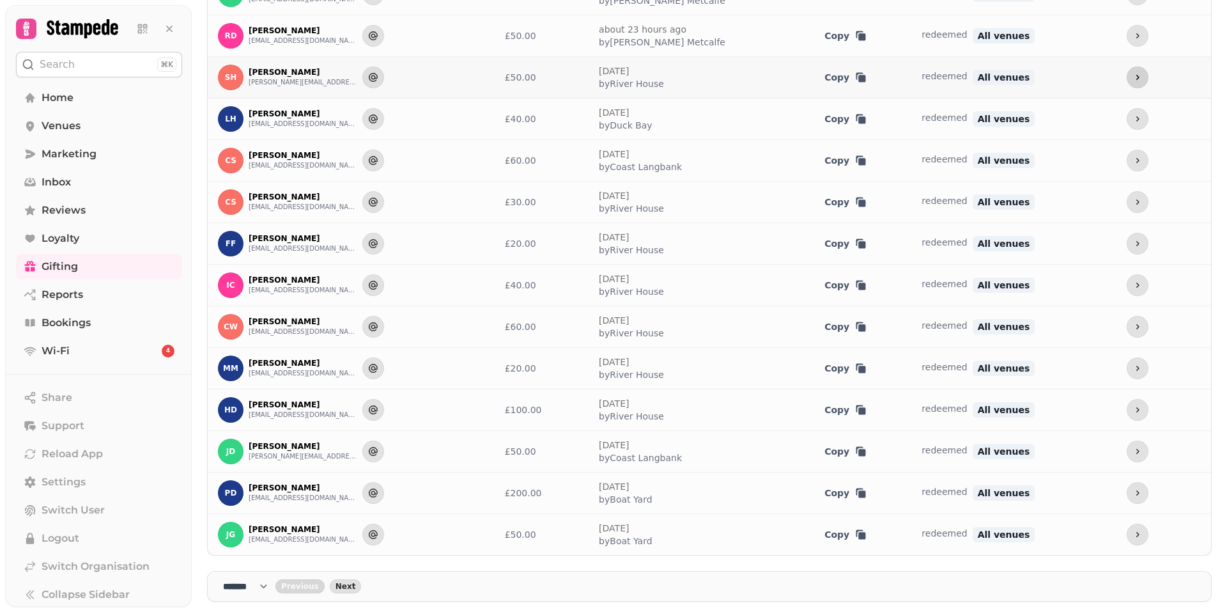
click at [1133, 77] on icon "more" at bounding box center [1138, 77] width 10 height 10
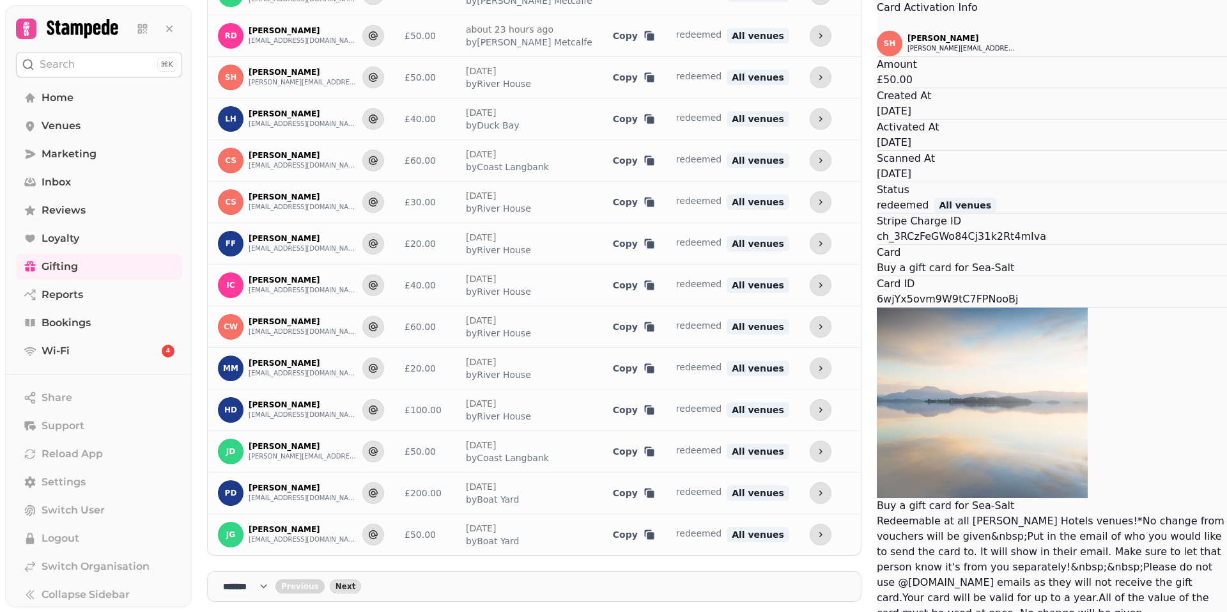
drag, startPoint x: 678, startPoint y: 128, endPoint x: 641, endPoint y: 117, distance: 38.8
click at [877, 120] on div "SH [PERSON_NAME] [PERSON_NAME][EMAIL_ADDRESS][DOMAIN_NAME] Amount £50.00 Create…" at bounding box center [1052, 326] width 350 height 590
drag, startPoint x: 641, startPoint y: 117, endPoint x: 620, endPoint y: 125, distance: 21.8
click at [877, 125] on div "SH [PERSON_NAME] [PERSON_NAME][EMAIL_ADDRESS][DOMAIN_NAME] Amount £50.00 Create…" at bounding box center [1052, 326] width 350 height 590
drag, startPoint x: 620, startPoint y: 131, endPoint x: 632, endPoint y: 90, distance: 43.3
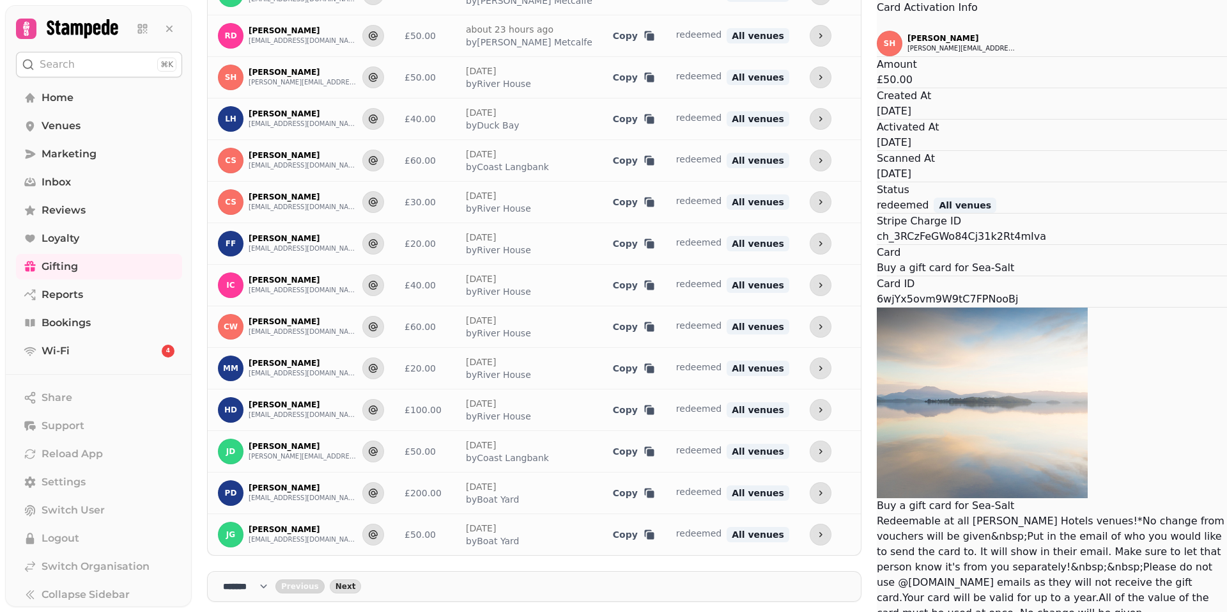
click at [877, 56] on div "SH [PERSON_NAME] [PERSON_NAME][EMAIL_ADDRESS][DOMAIN_NAME]" at bounding box center [1052, 44] width 350 height 26
drag, startPoint x: 632, startPoint y: 90, endPoint x: 621, endPoint y: 104, distance: 18.7
click at [877, 38] on icon "Close" at bounding box center [884, 30] width 15 height 15
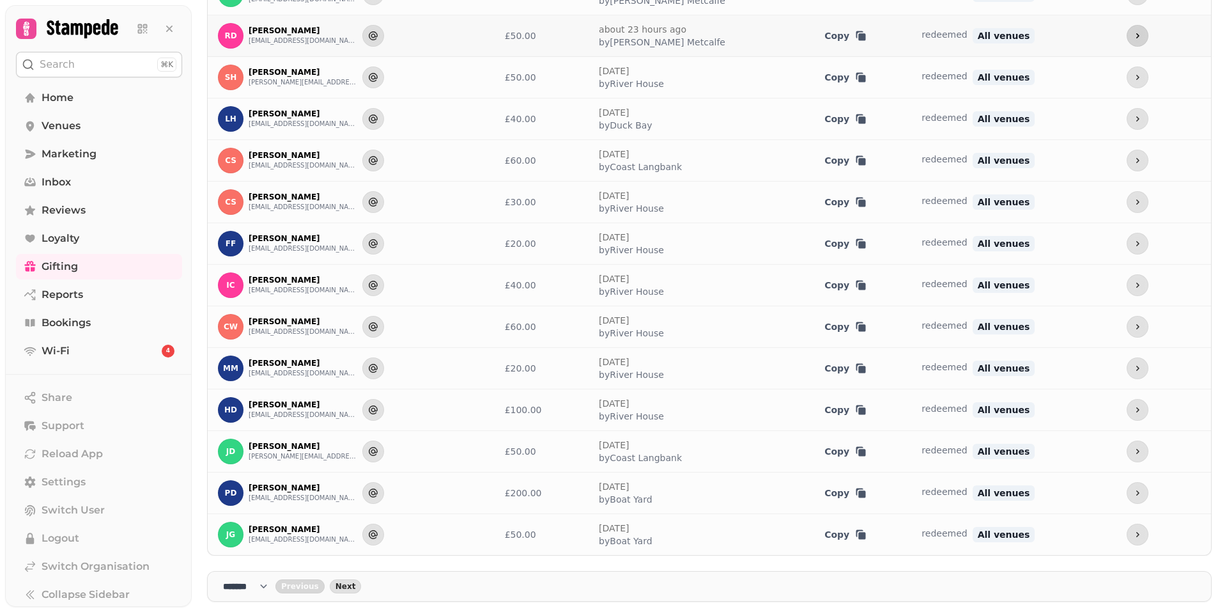
click at [1133, 36] on icon "more" at bounding box center [1138, 36] width 10 height 10
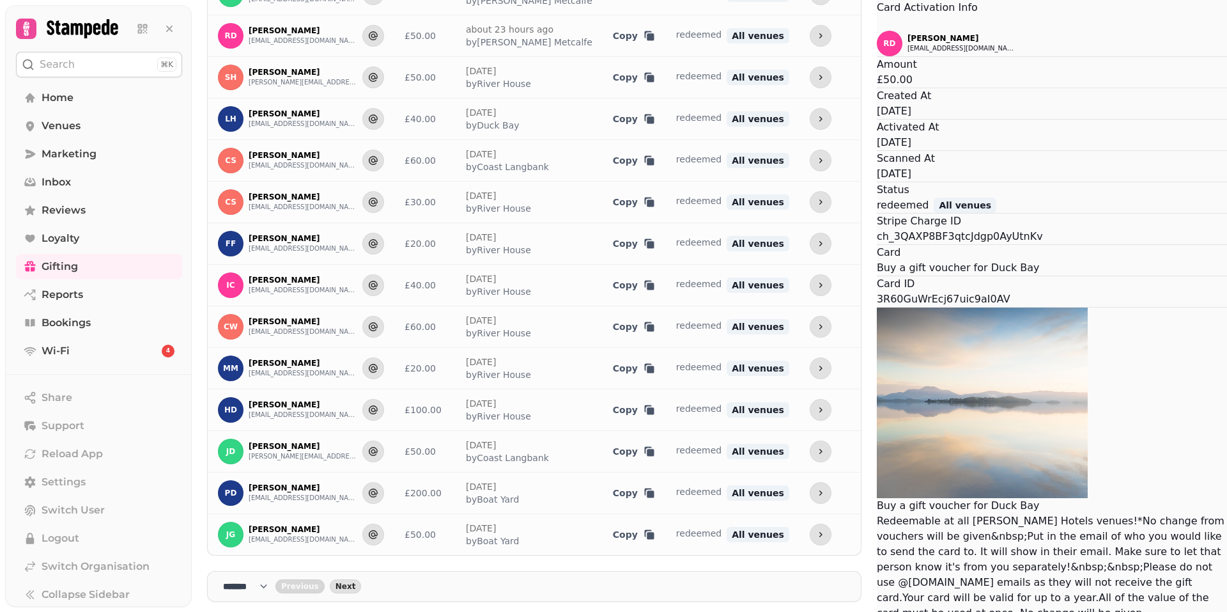
drag, startPoint x: 694, startPoint y: 159, endPoint x: 683, endPoint y: 233, distance: 74.3
click at [877, 233] on div "RD [PERSON_NAME] [EMAIL_ADDRESS][DOMAIN_NAME] Amount £50.00 Created At [DATE] A…" at bounding box center [1052, 326] width 350 height 590
click at [877, 24] on icon "Close" at bounding box center [877, 24] width 0 height 0
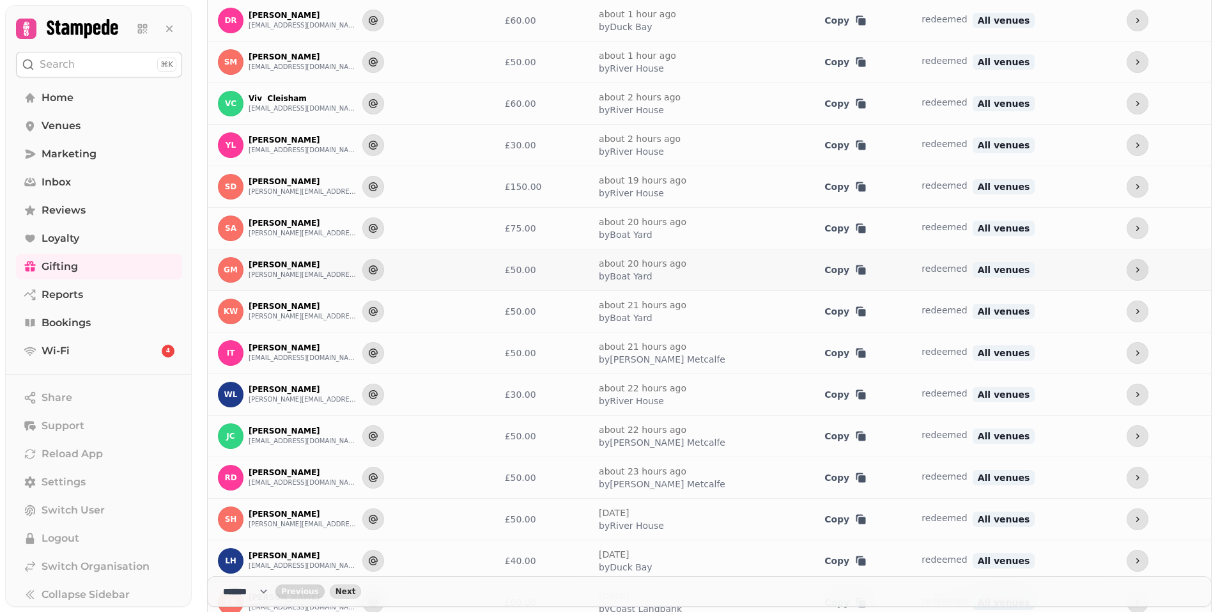
scroll to position [91, 0]
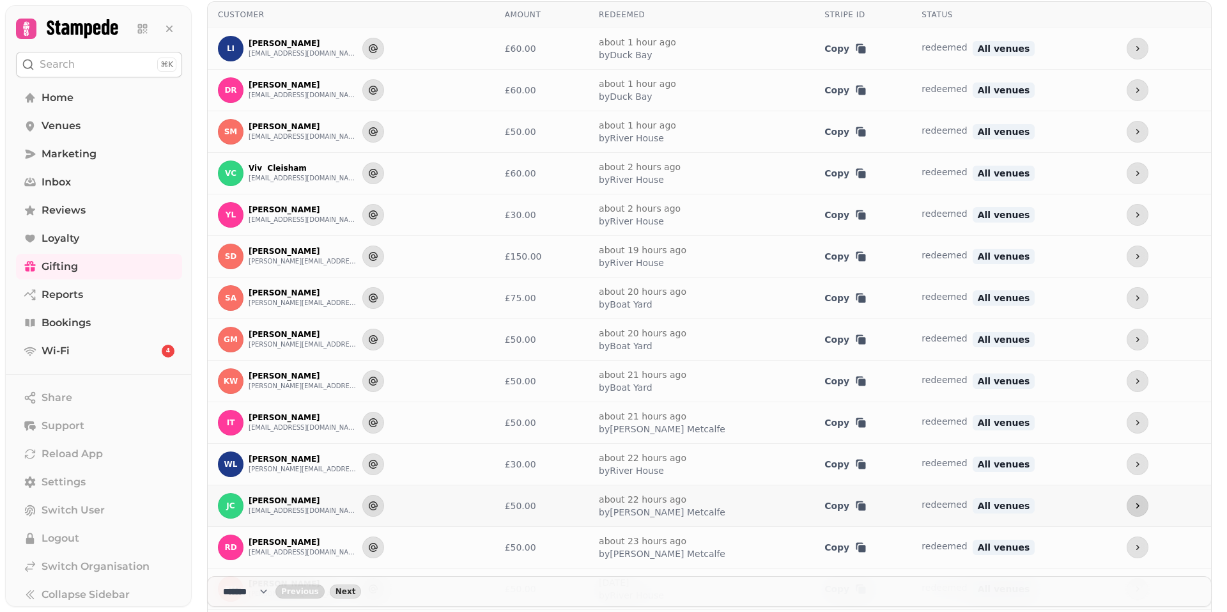
click at [1133, 506] on icon "more" at bounding box center [1138, 506] width 10 height 10
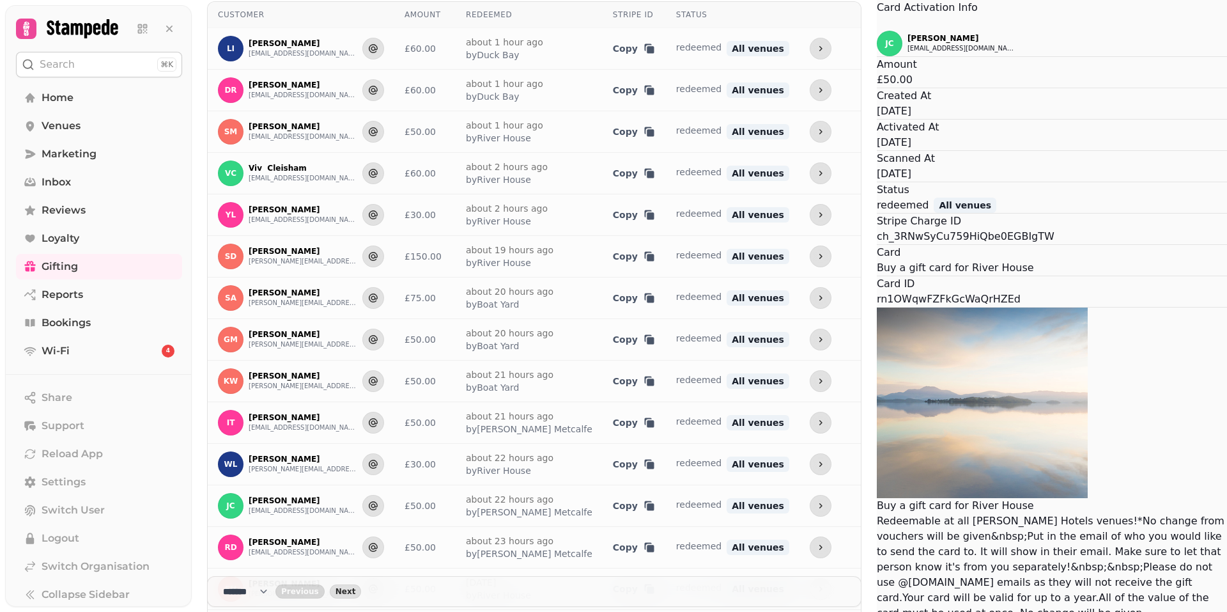
click at [877, 31] on button "Close" at bounding box center [877, 22] width 0 height 15
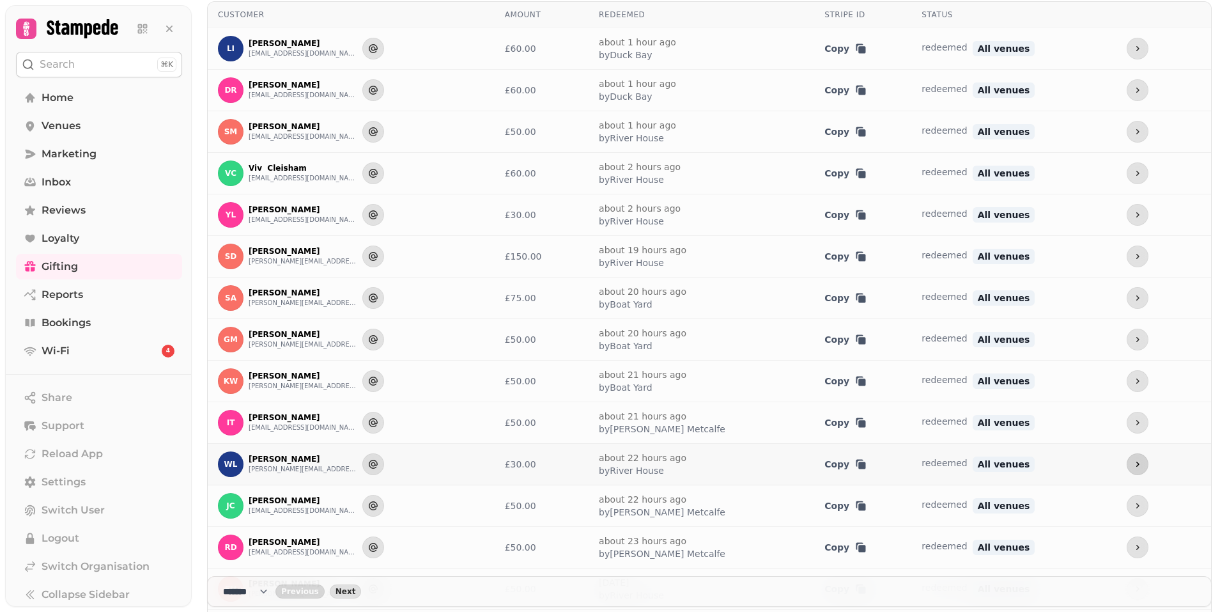
click at [1133, 466] on icon "more" at bounding box center [1138, 464] width 10 height 10
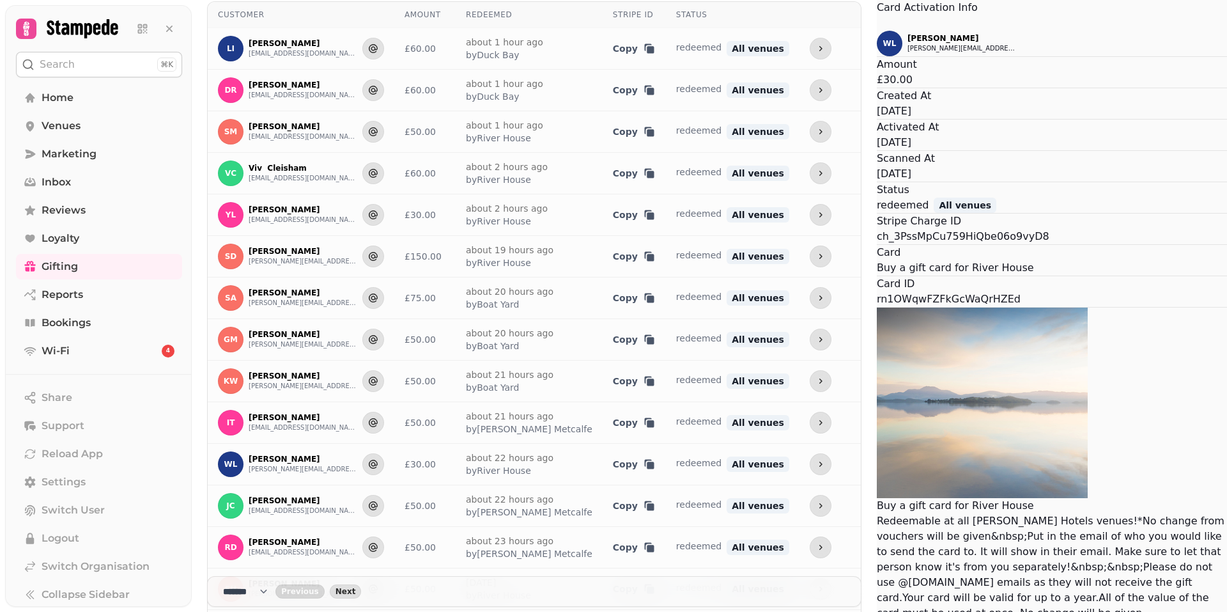
click at [877, 24] on icon "Close" at bounding box center [877, 24] width 0 height 0
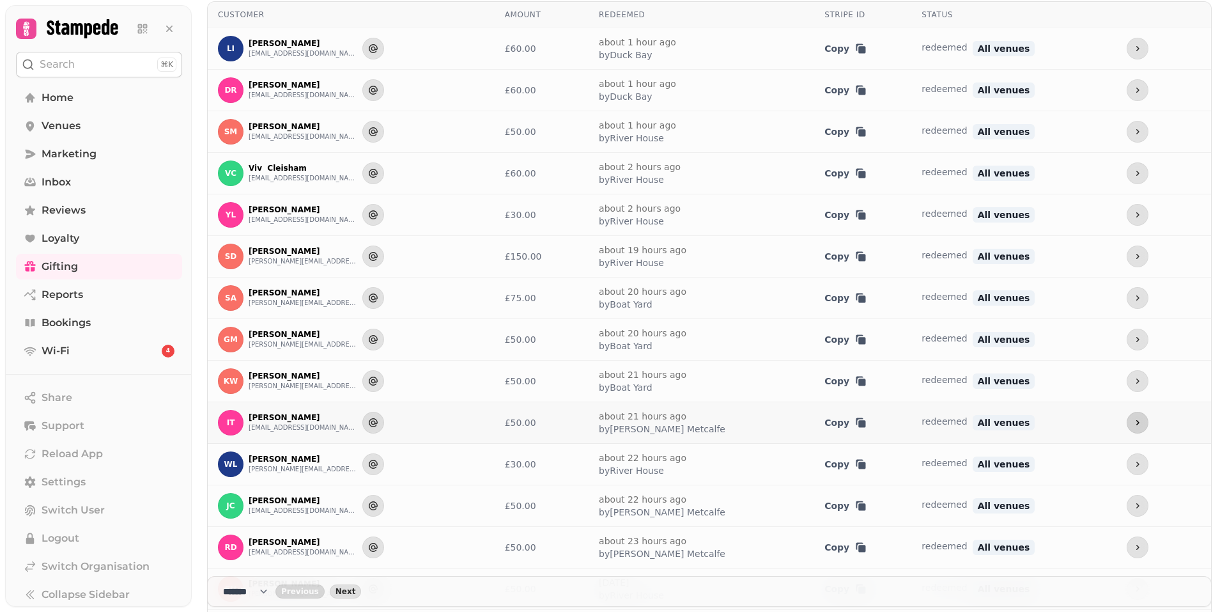
click at [1133, 420] on icon "more" at bounding box center [1138, 422] width 10 height 10
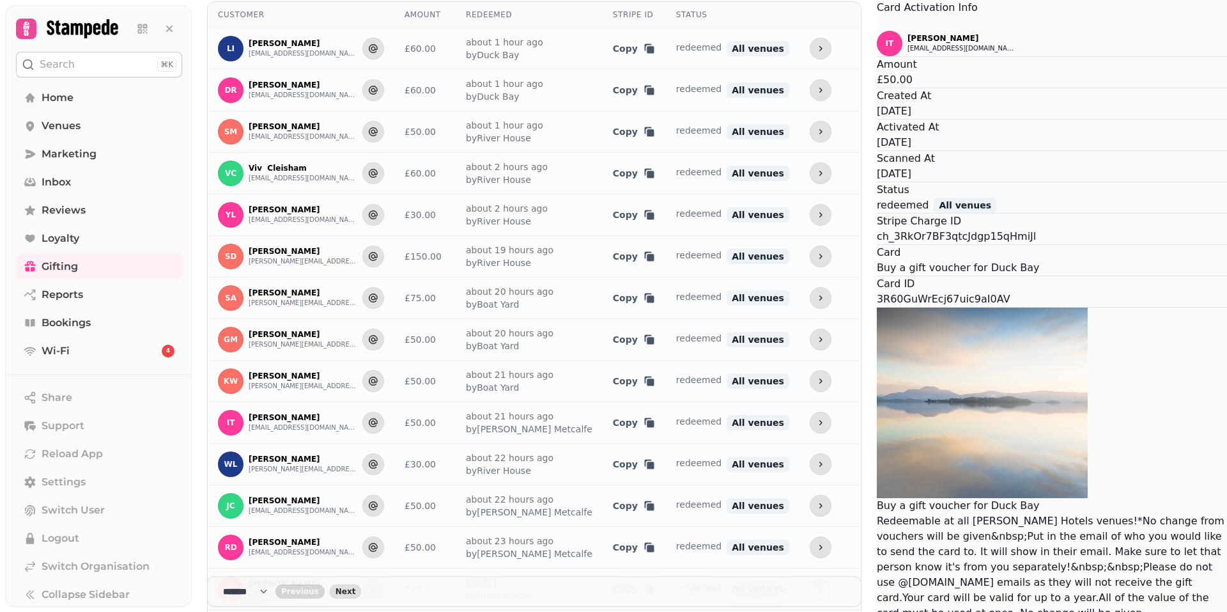
click at [877, 38] on icon "Close" at bounding box center [884, 30] width 15 height 15
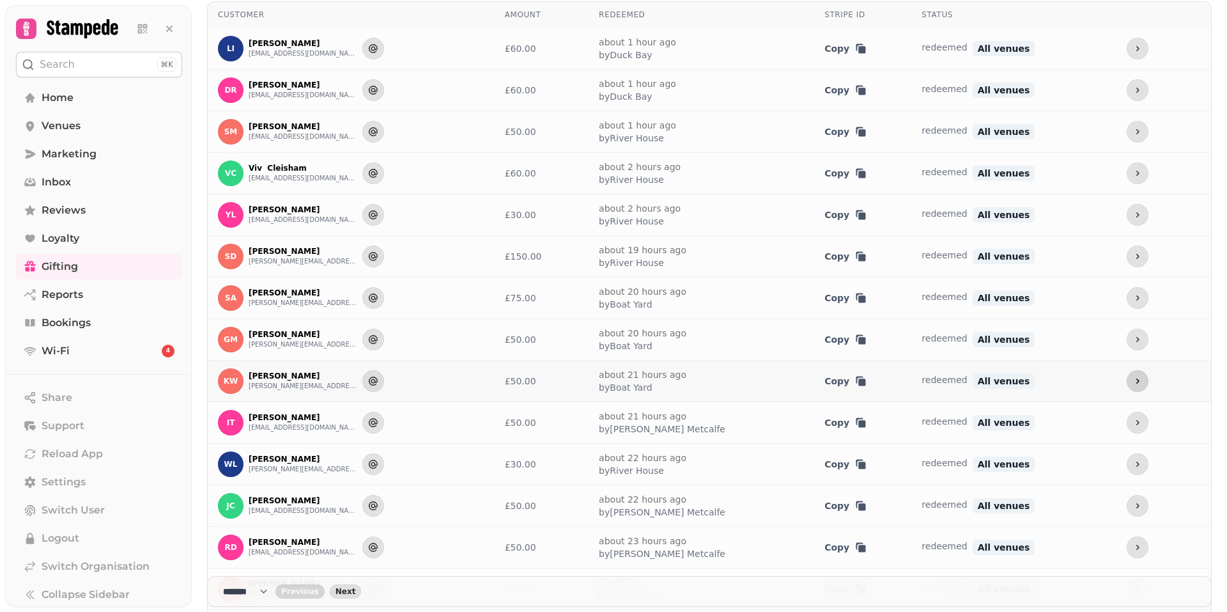
click at [1127, 382] on button "more" at bounding box center [1138, 381] width 22 height 22
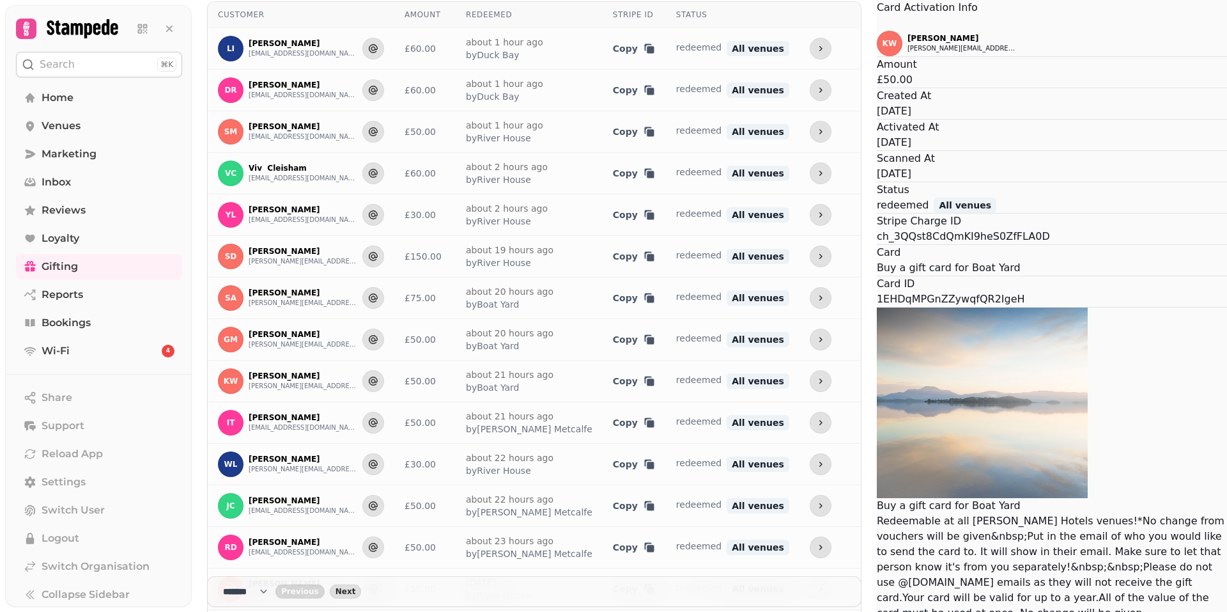
click at [877, 24] on icon "Close" at bounding box center [877, 24] width 0 height 0
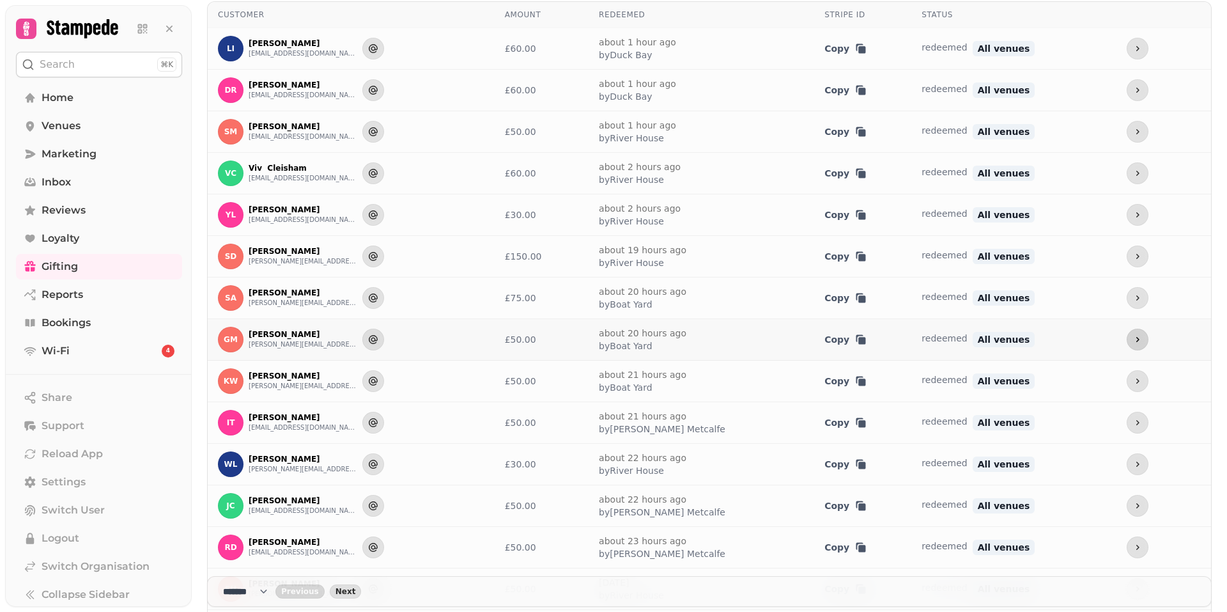
click at [1133, 339] on icon "more" at bounding box center [1138, 339] width 10 height 10
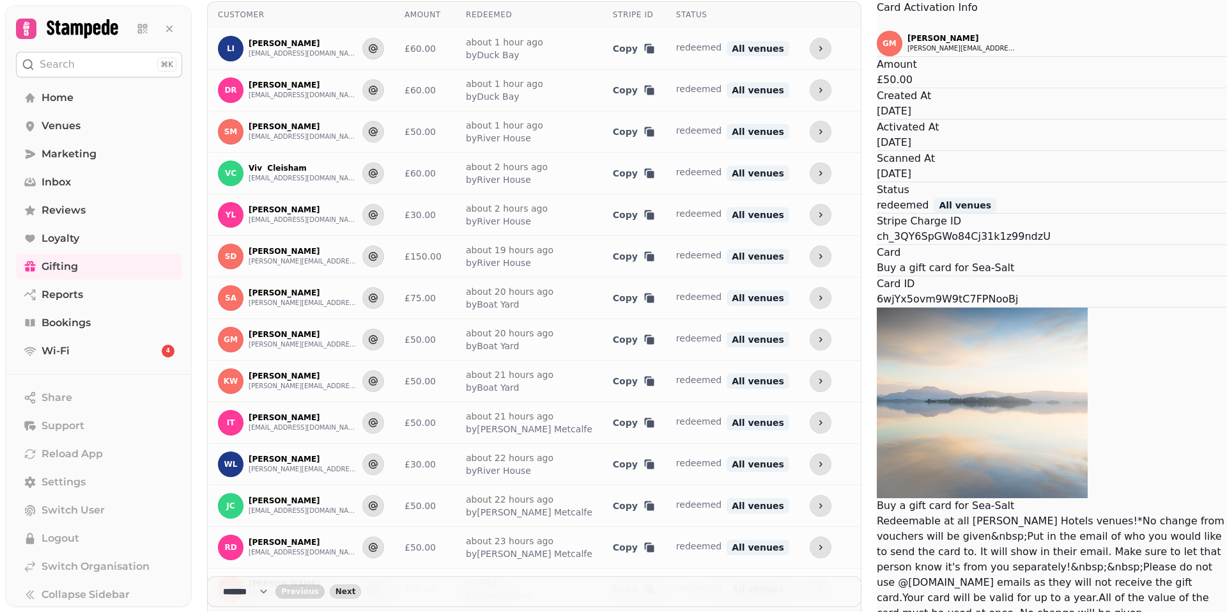
click at [877, 38] on icon "Close" at bounding box center [884, 30] width 15 height 15
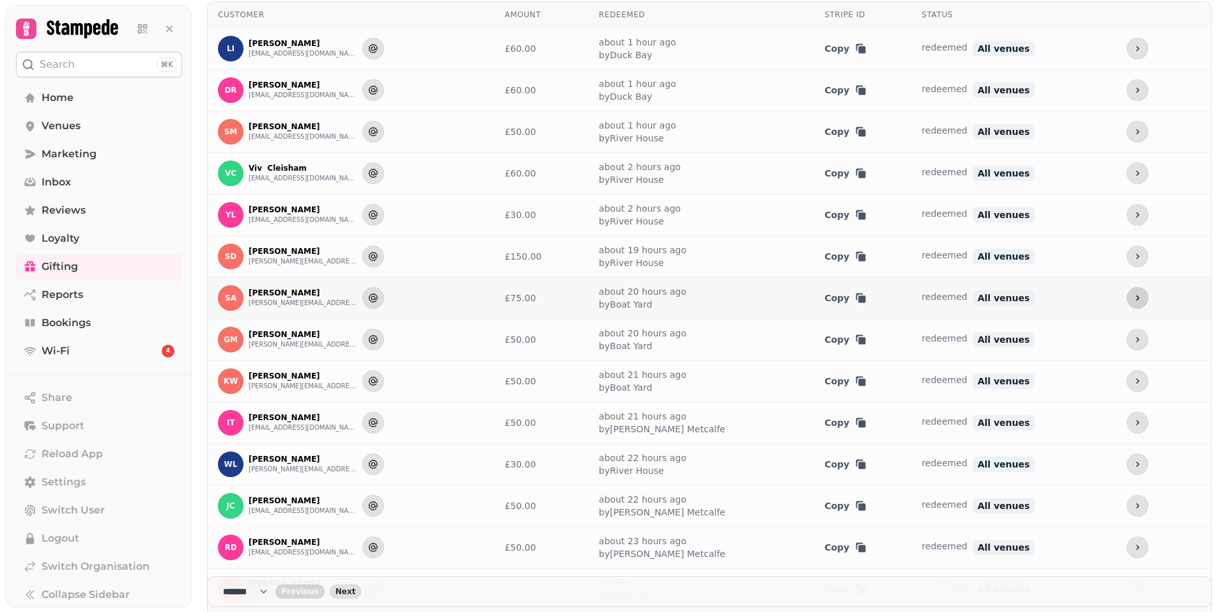
click at [1133, 296] on icon "more" at bounding box center [1138, 298] width 10 height 10
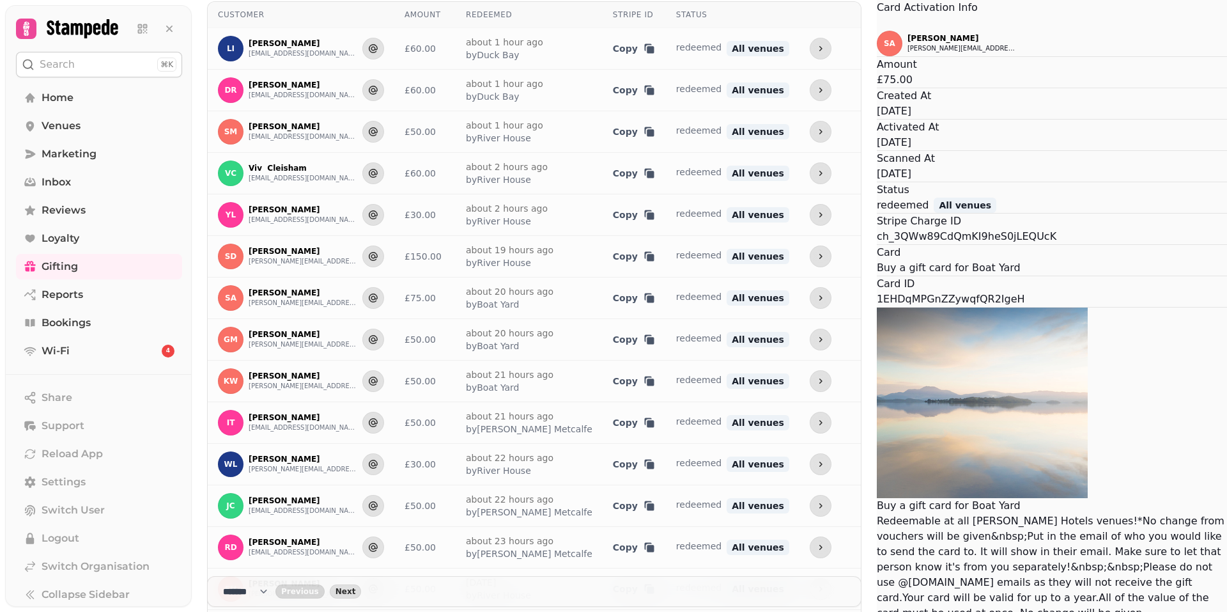
click at [877, 38] on icon "Close" at bounding box center [884, 30] width 15 height 15
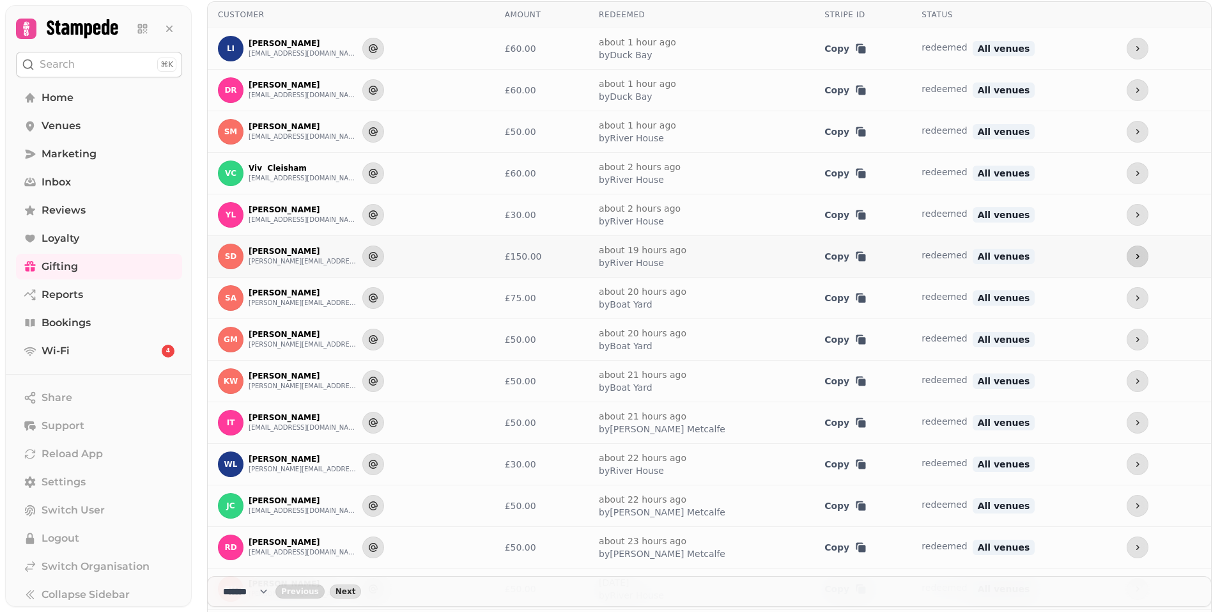
click at [1133, 251] on icon "more" at bounding box center [1138, 256] width 10 height 10
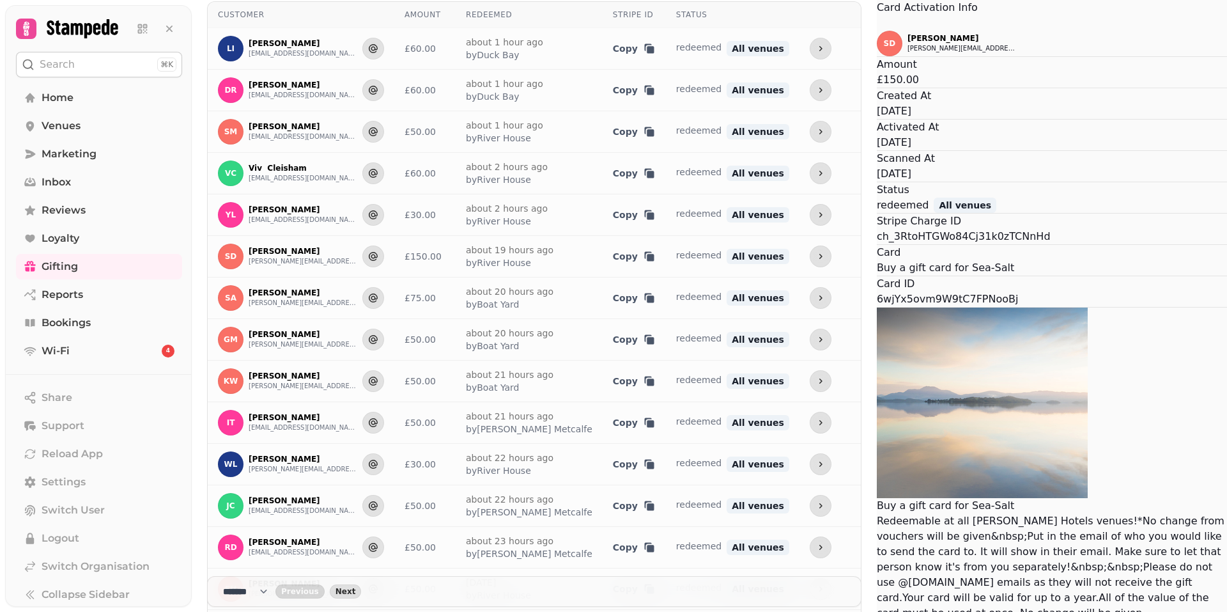
click at [877, 24] on icon "Close" at bounding box center [877, 24] width 0 height 0
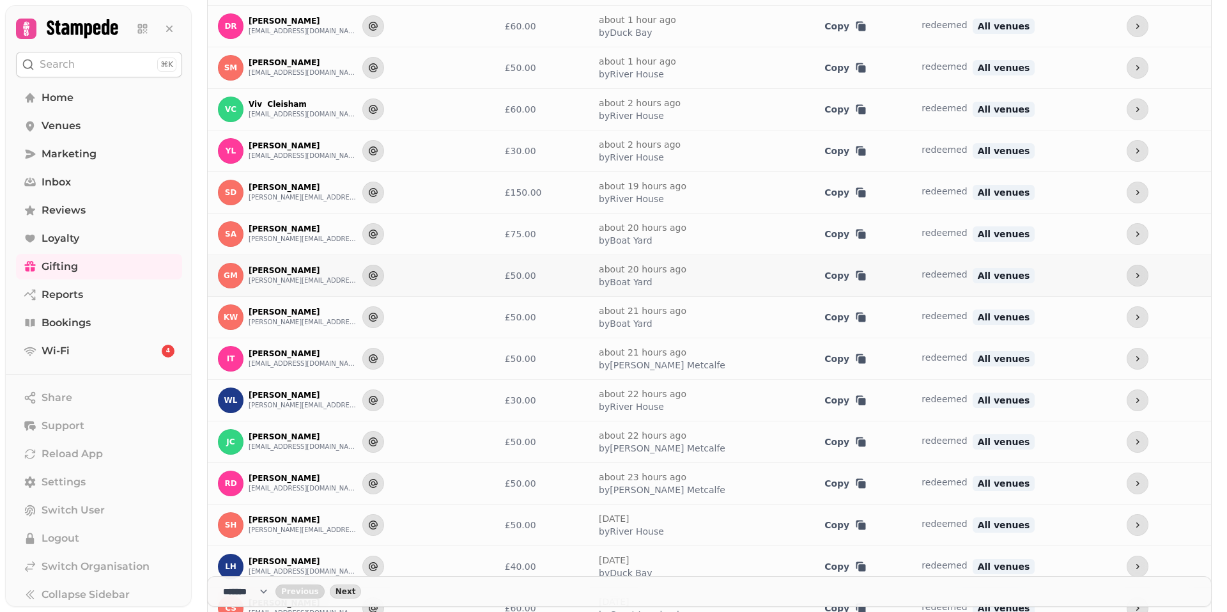
scroll to position [0, 0]
